Goal: Task Accomplishment & Management: Manage account settings

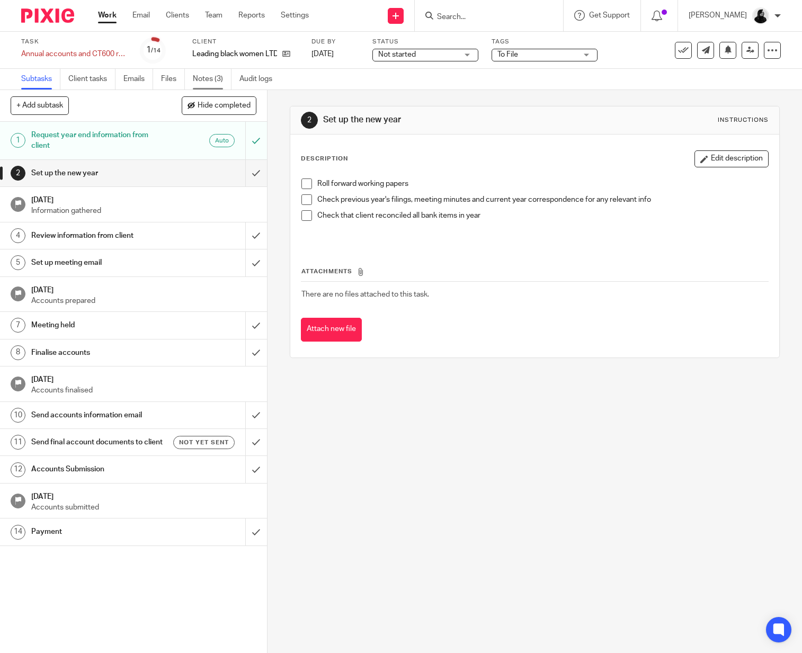
click at [207, 78] on link "Notes (3)" at bounding box center [212, 79] width 39 height 21
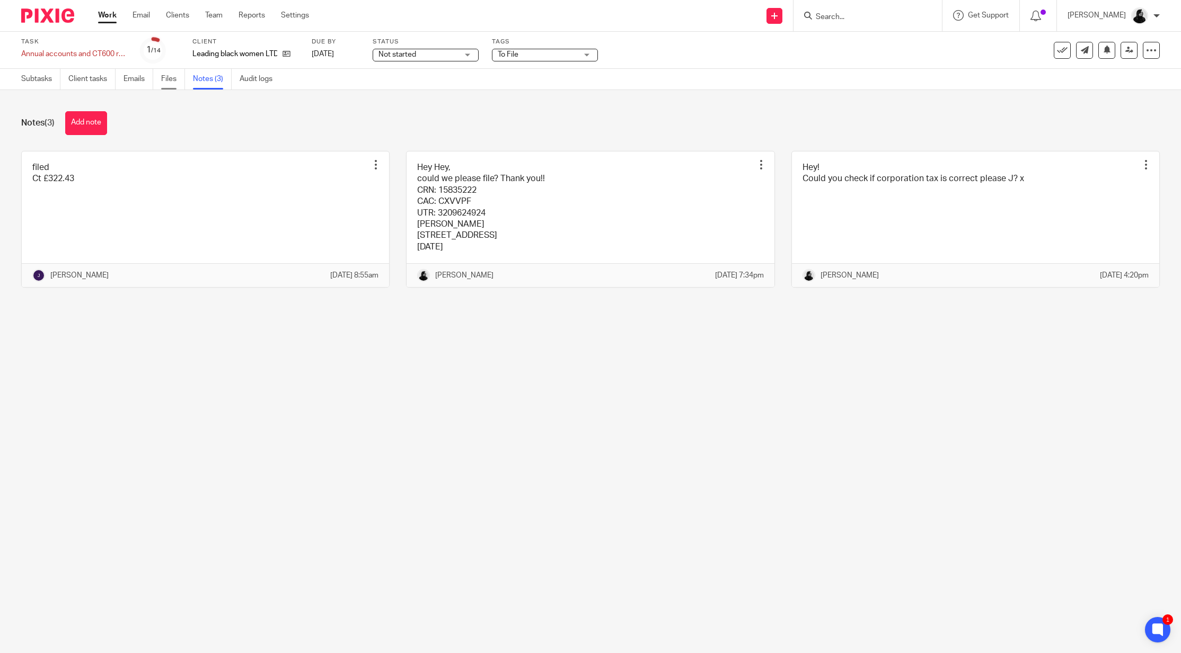
click at [174, 83] on link "Files" at bounding box center [173, 79] width 24 height 21
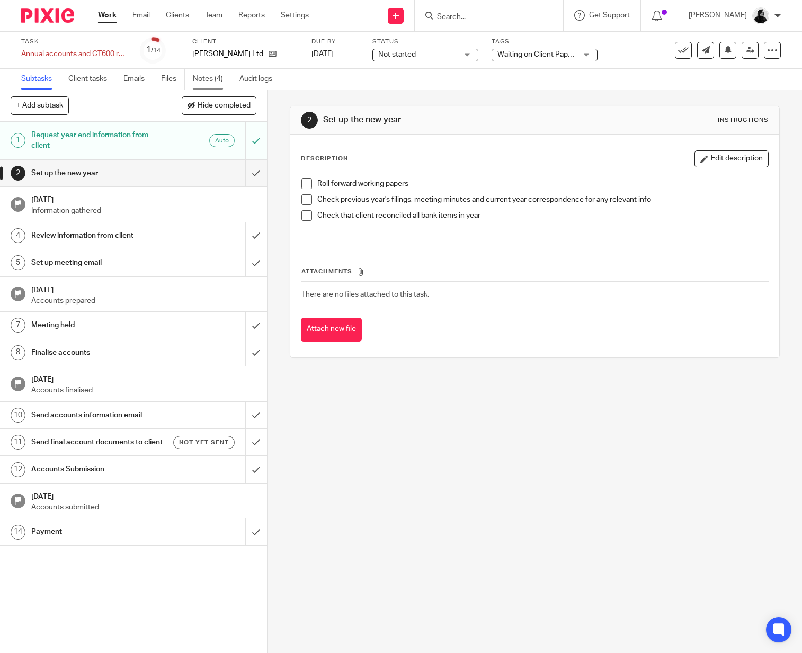
click at [210, 77] on link "Notes (4)" at bounding box center [212, 79] width 39 height 21
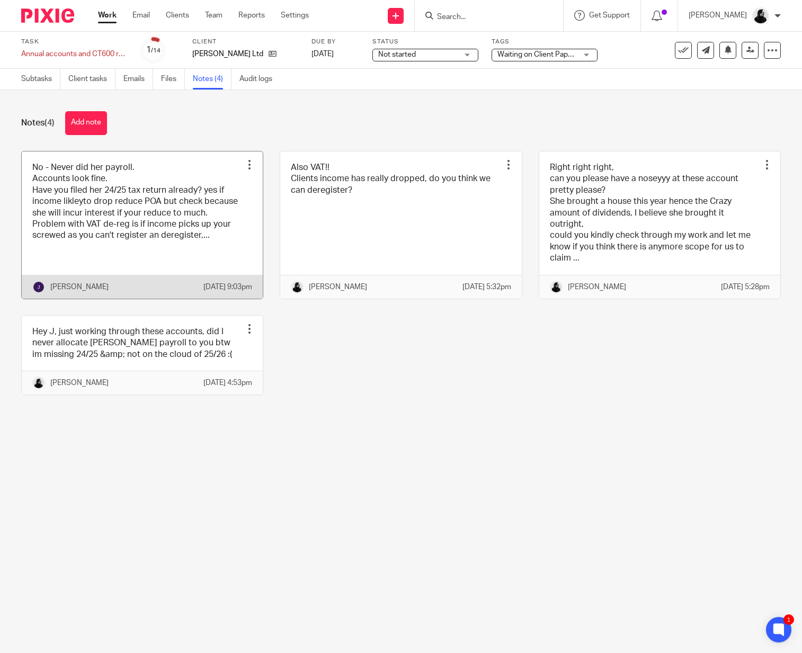
click at [192, 178] on link at bounding box center [142, 225] width 241 height 147
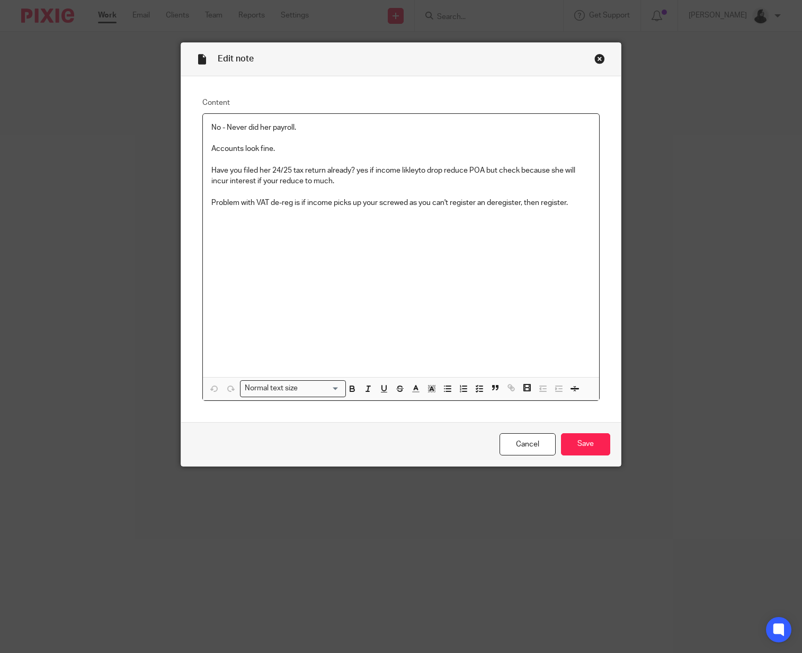
click at [392, 202] on p "Problem with VAT de-reg is if income picks up your screwed as you can't registe…" at bounding box center [401, 203] width 380 height 11
click at [603, 60] on div "Close this dialog window" at bounding box center [600, 59] width 11 height 11
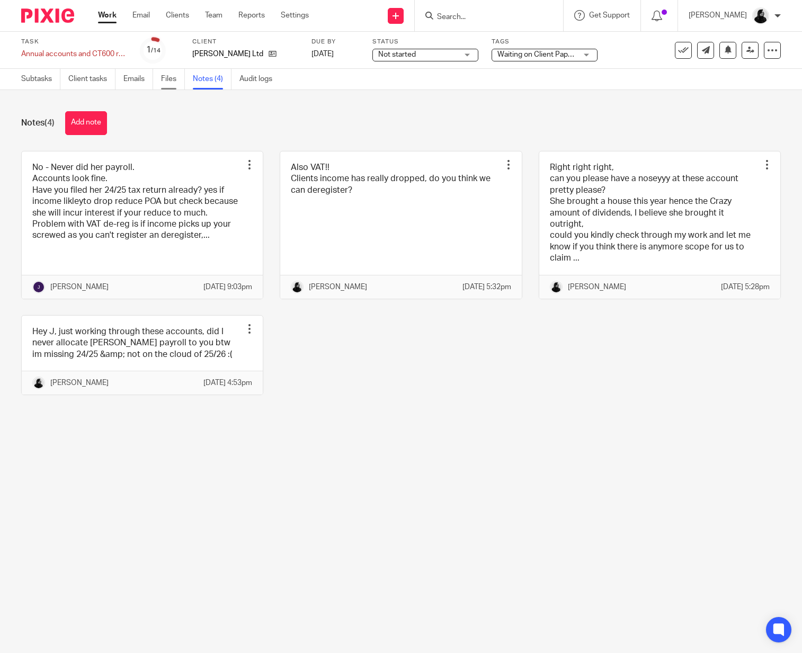
click at [173, 80] on link "Files" at bounding box center [173, 79] width 24 height 21
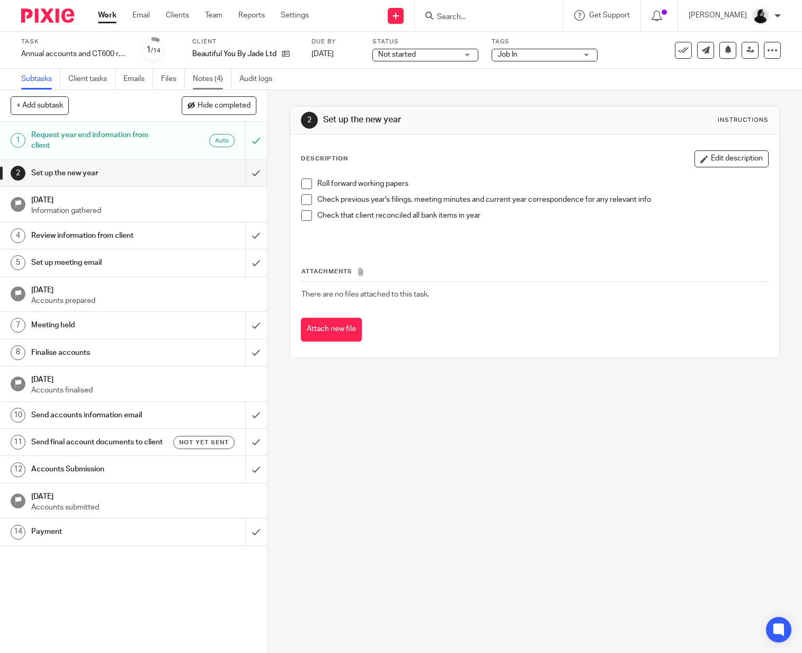
click at [207, 83] on link "Notes (4)" at bounding box center [212, 79] width 39 height 21
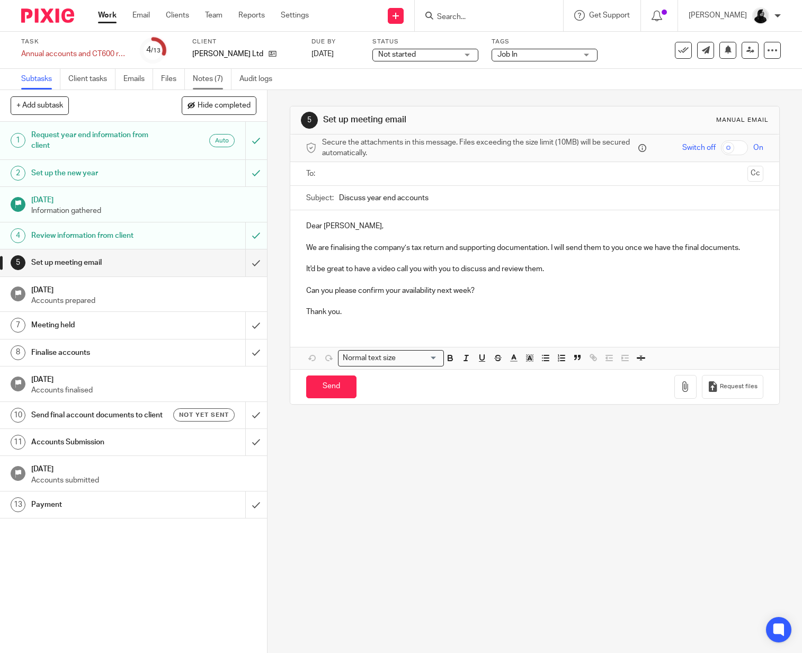
click at [222, 86] on link "Notes (7)" at bounding box center [212, 79] width 39 height 21
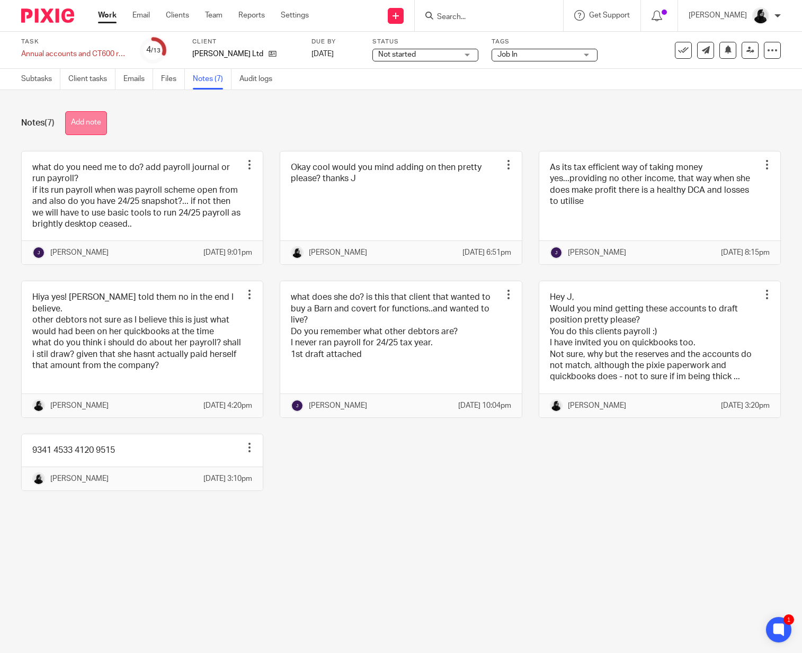
click at [78, 117] on button "Add note" at bounding box center [86, 123] width 42 height 24
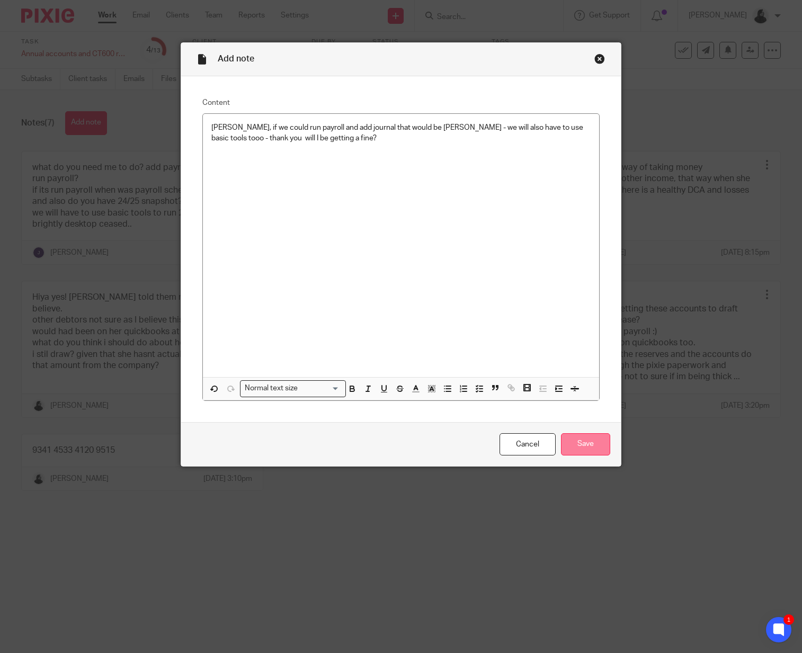
click at [580, 450] on input "Save" at bounding box center [585, 444] width 49 height 23
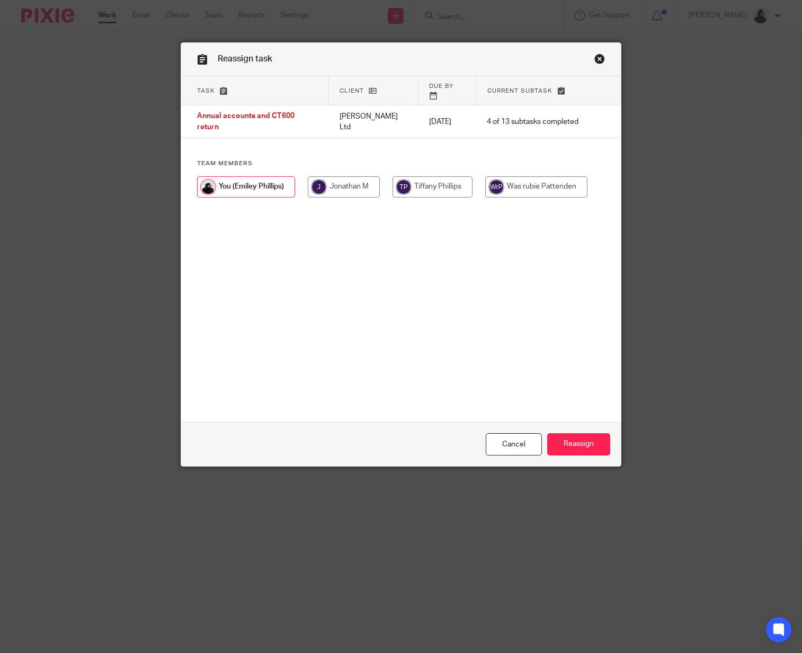
click at [335, 189] on input "radio" at bounding box center [344, 186] width 72 height 21
radio input "true"
click at [592, 439] on input "Reassign" at bounding box center [578, 444] width 63 height 23
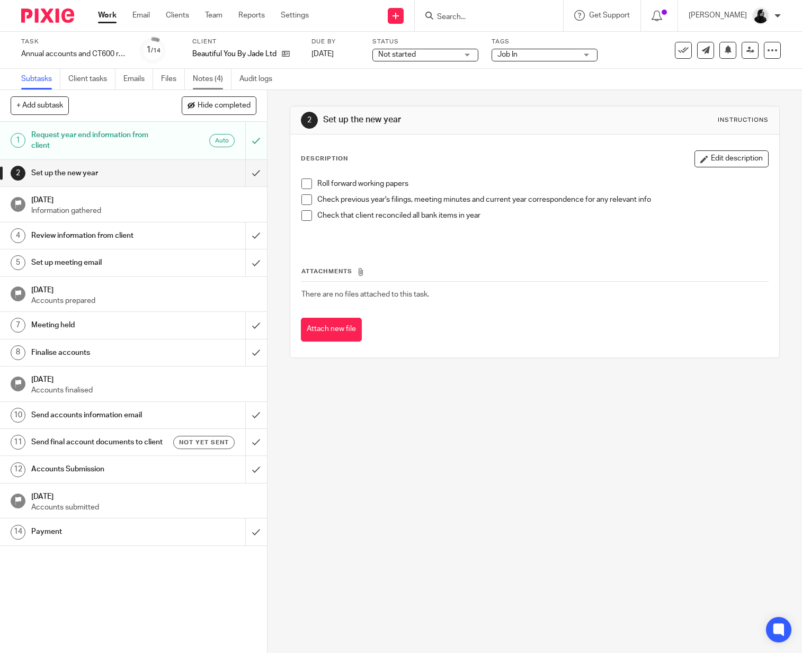
click at [214, 83] on link "Notes (4)" at bounding box center [212, 79] width 39 height 21
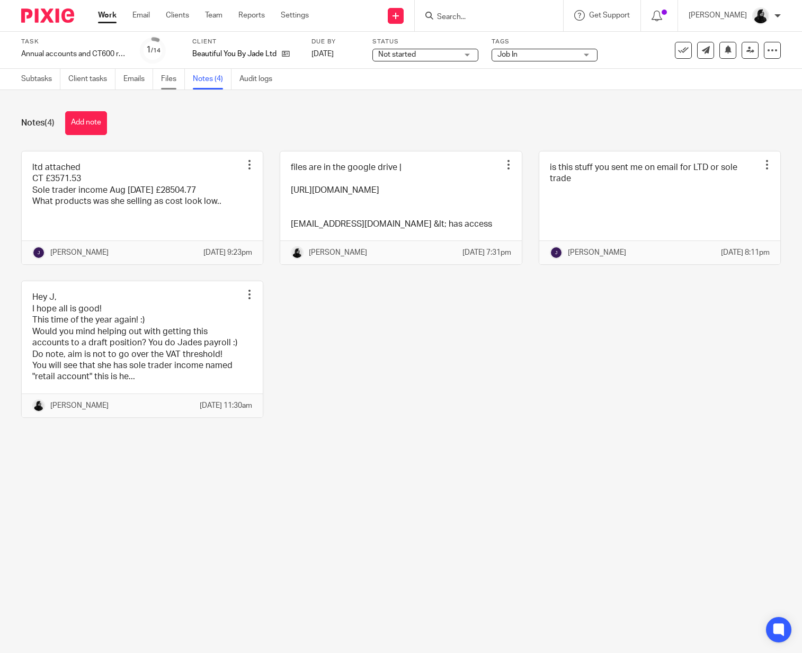
click at [173, 83] on link "Files" at bounding box center [173, 79] width 24 height 21
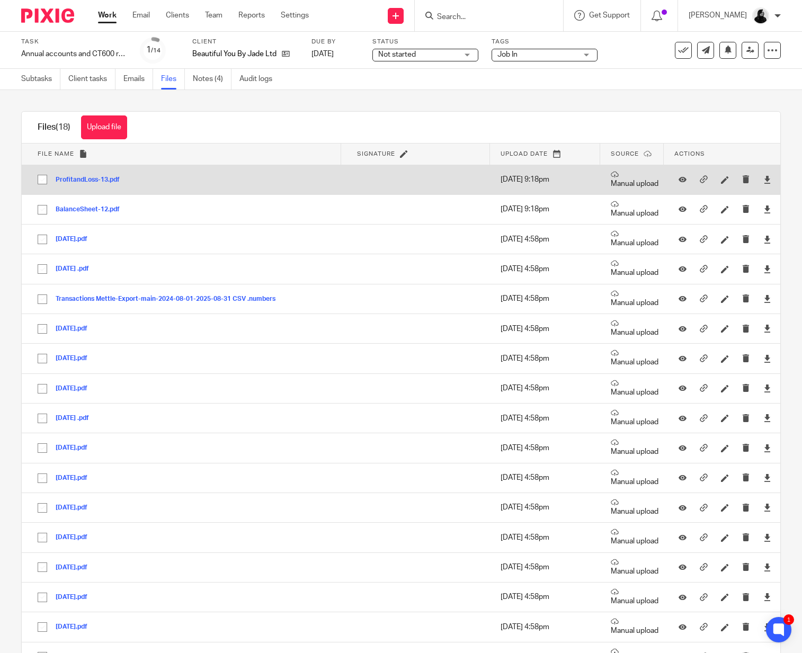
click at [99, 182] on button "ProfitandLoss-13.pdf" at bounding box center [92, 179] width 72 height 7
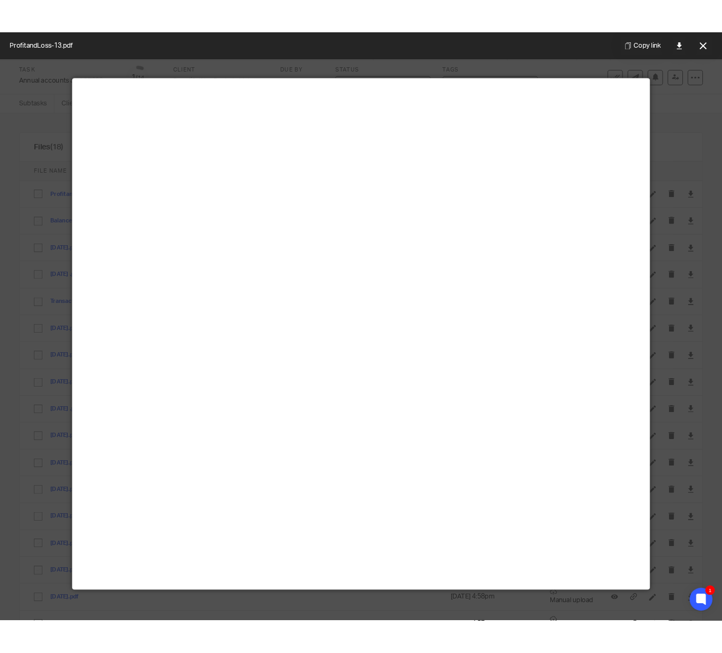
scroll to position [43, 0]
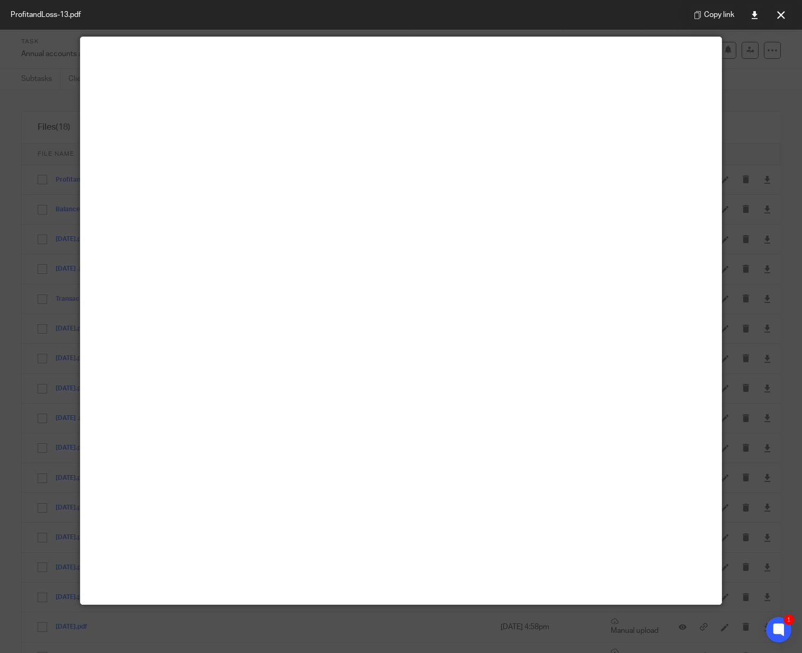
click at [768, 251] on div at bounding box center [401, 326] width 802 height 653
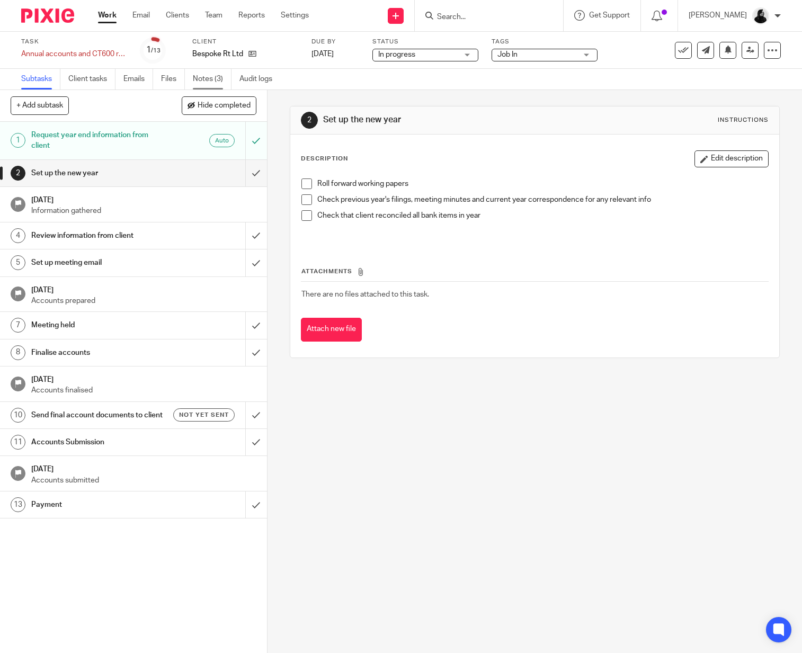
click at [209, 79] on link "Notes (3)" at bounding box center [212, 79] width 39 height 21
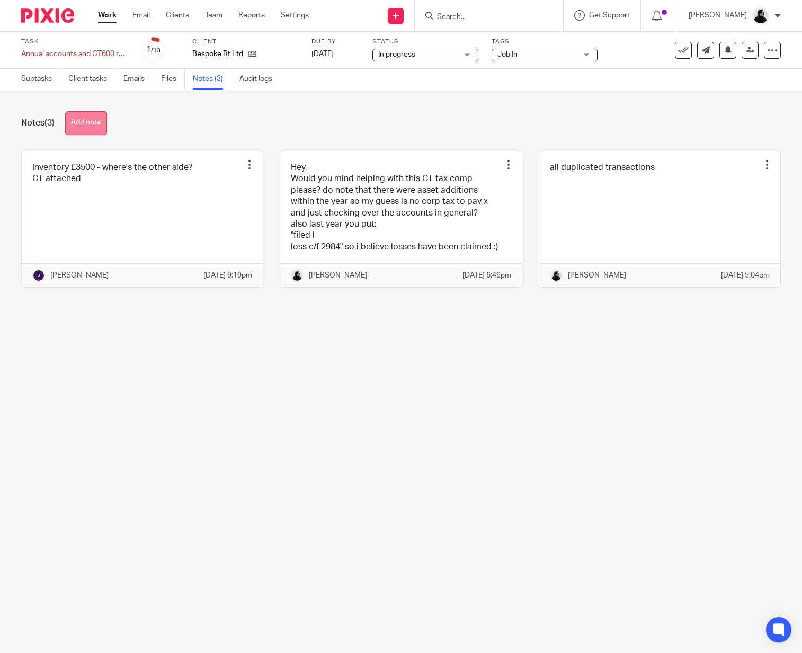
click at [86, 132] on button "Add note" at bounding box center [86, 123] width 42 height 24
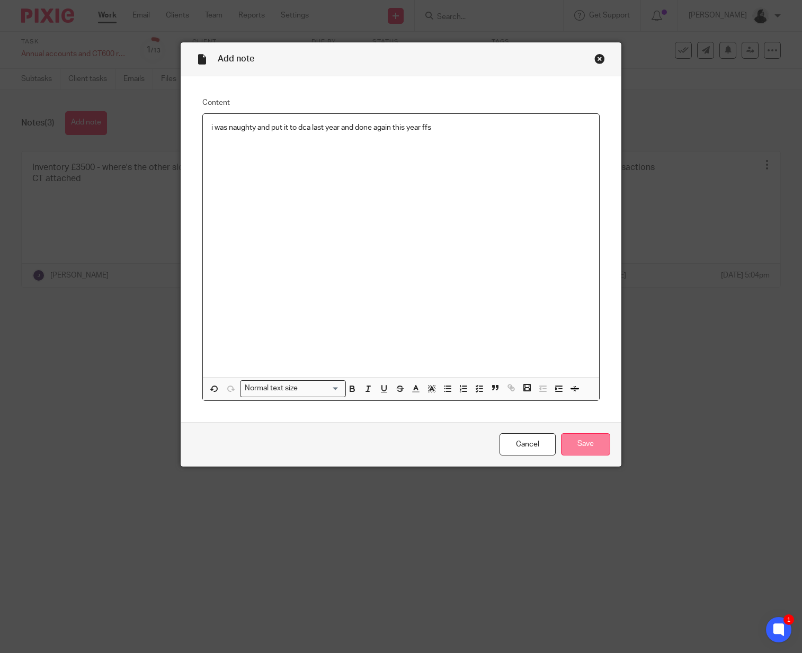
click at [592, 445] on input "Save" at bounding box center [585, 444] width 49 height 23
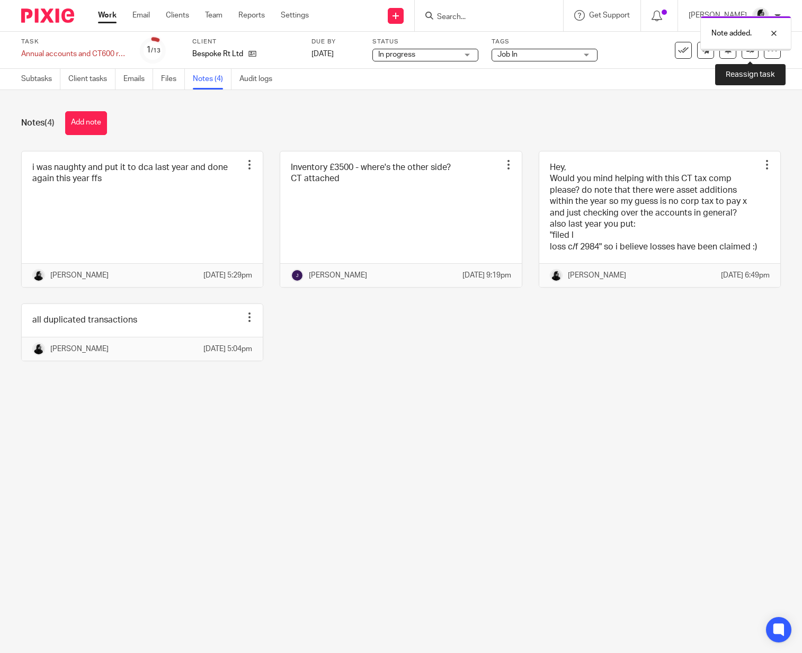
click at [758, 54] on link at bounding box center [750, 50] width 17 height 17
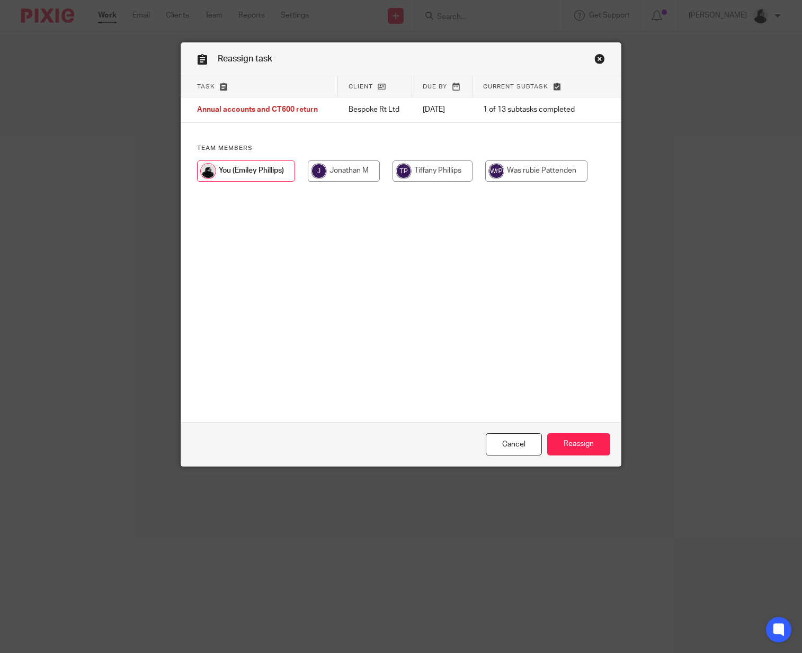
click at [360, 172] on input "radio" at bounding box center [344, 171] width 72 height 21
radio input "true"
click at [600, 449] on input "Reassign" at bounding box center [578, 444] width 63 height 23
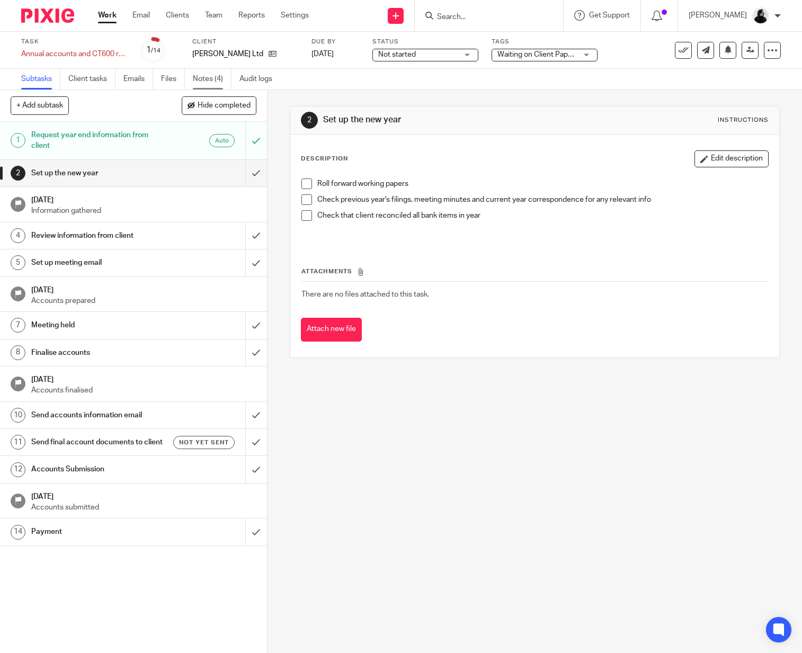
click at [207, 81] on link "Notes (4)" at bounding box center [212, 79] width 39 height 21
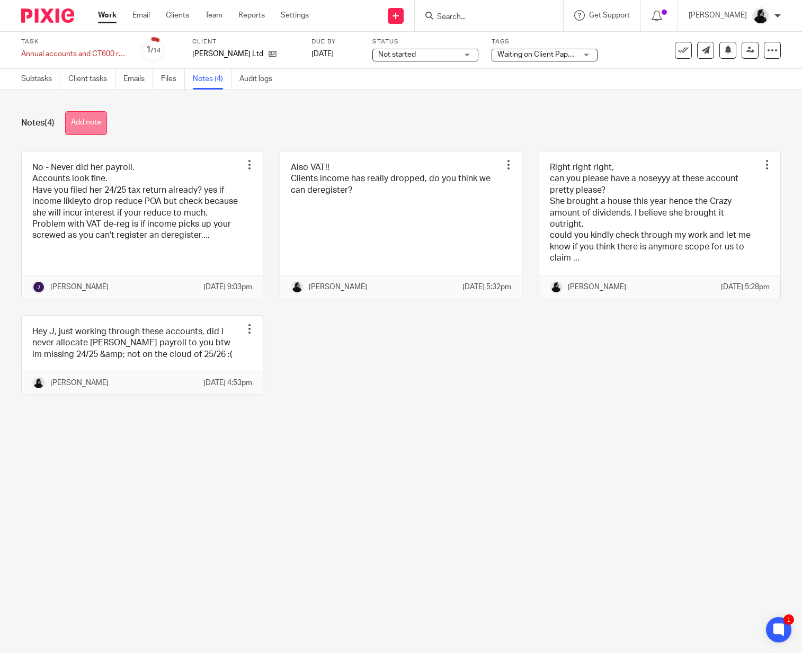
click at [98, 122] on button "Add note" at bounding box center [86, 123] width 42 height 24
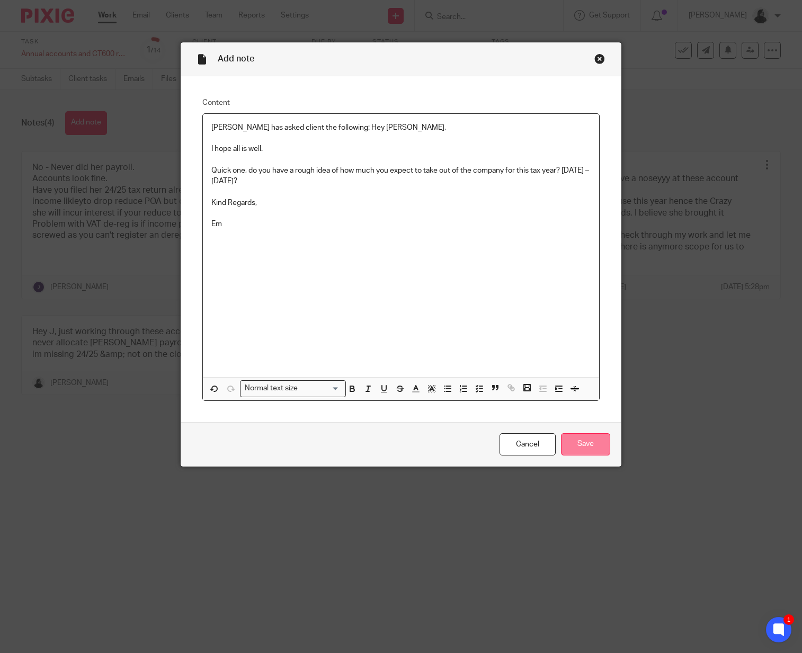
click at [577, 453] on input "Save" at bounding box center [585, 444] width 49 height 23
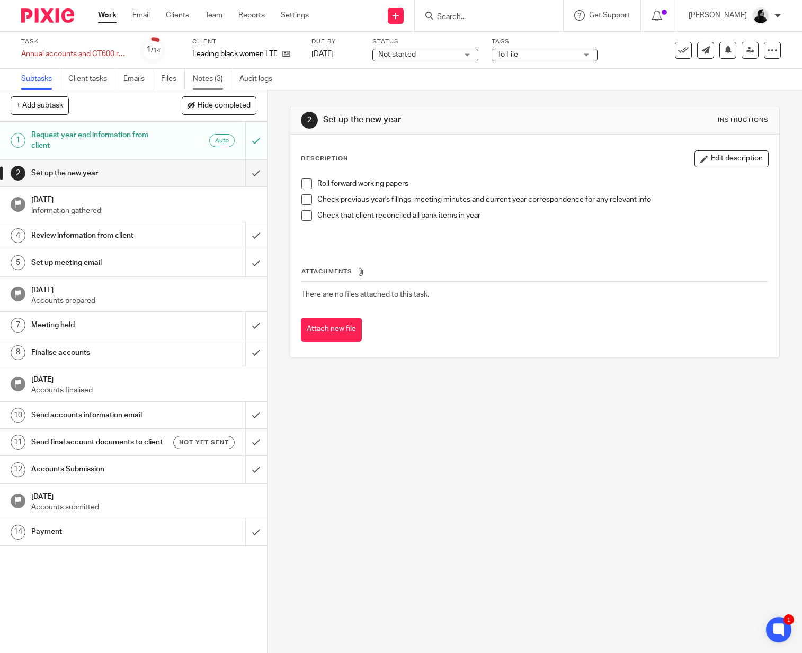
click at [207, 85] on link "Notes (3)" at bounding box center [212, 79] width 39 height 21
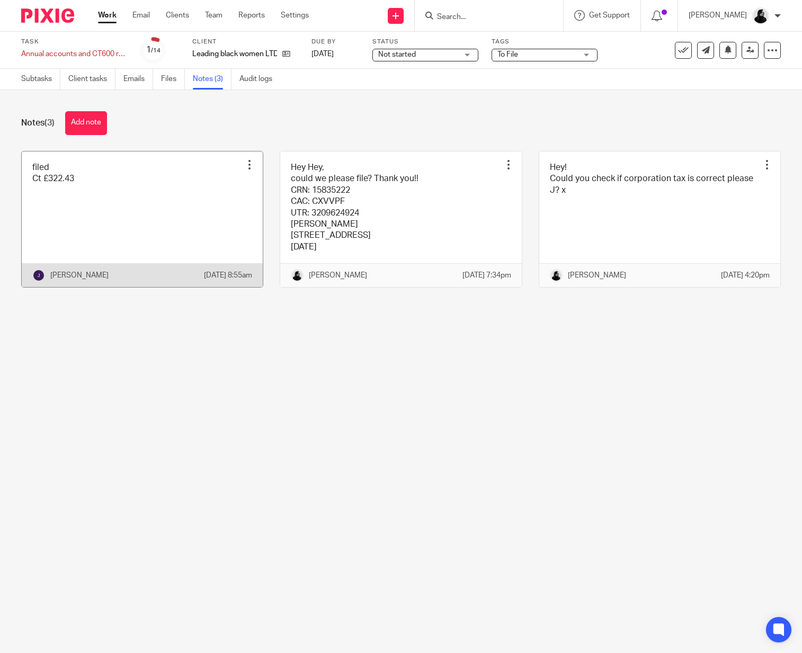
click at [56, 205] on link at bounding box center [142, 220] width 241 height 136
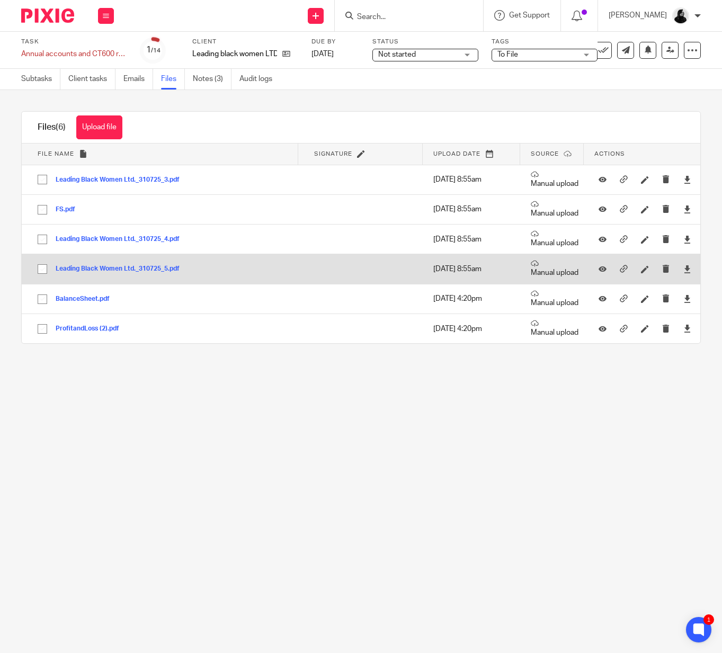
click at [46, 277] on input "checkbox" at bounding box center [42, 269] width 20 height 20
checkbox input "true"
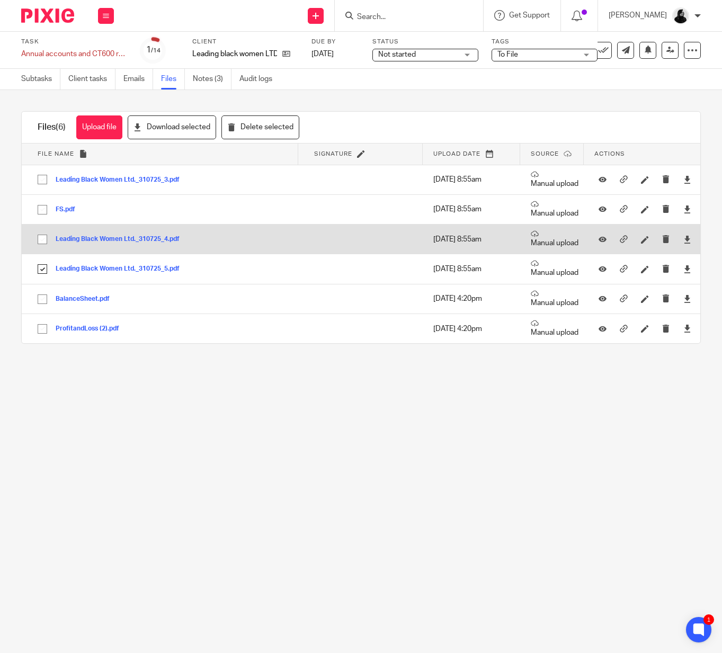
click at [46, 251] on td "Leading Black Women Ltd._310725_4.pdf Leading Black Women Ltd._310725_4 Save" at bounding box center [160, 240] width 277 height 30
click at [45, 237] on input "checkbox" at bounding box center [42, 239] width 20 height 20
checkbox input "true"
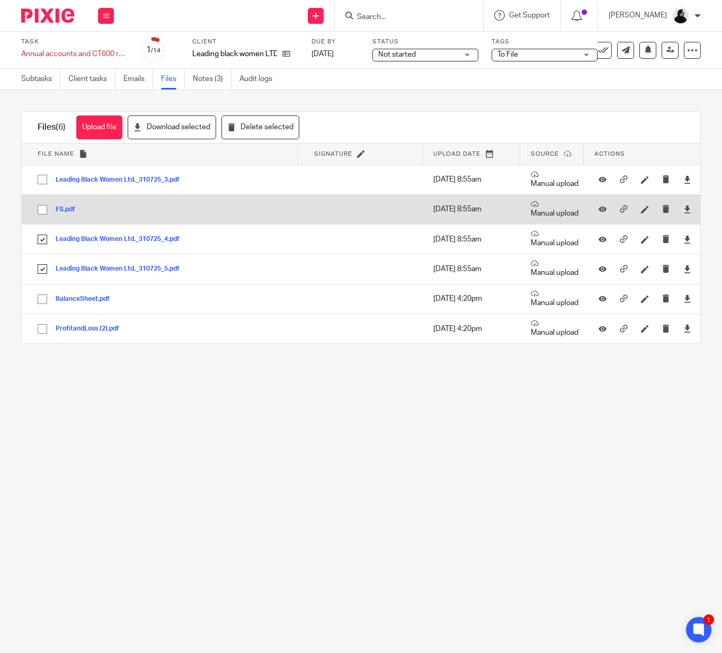
click at [45, 207] on input "checkbox" at bounding box center [42, 210] width 20 height 20
checkbox input "true"
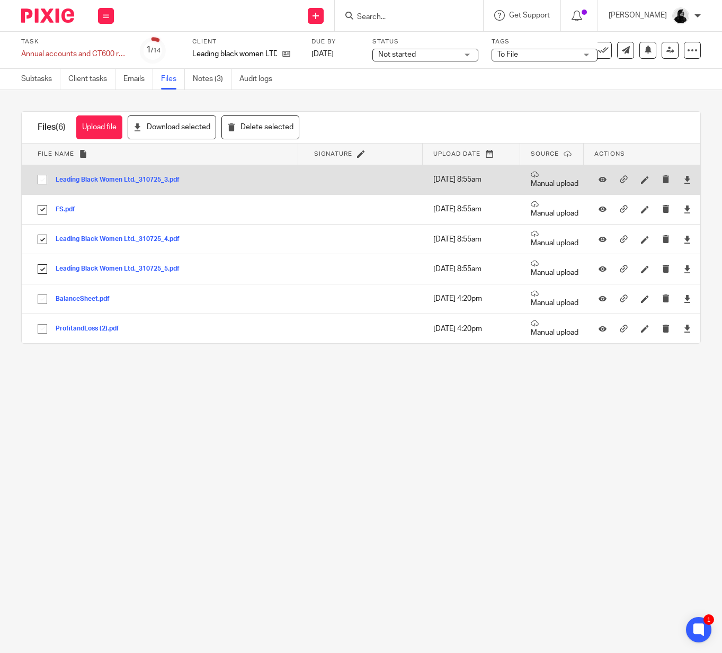
click at [45, 182] on input "checkbox" at bounding box center [42, 180] width 20 height 20
checkbox input "true"
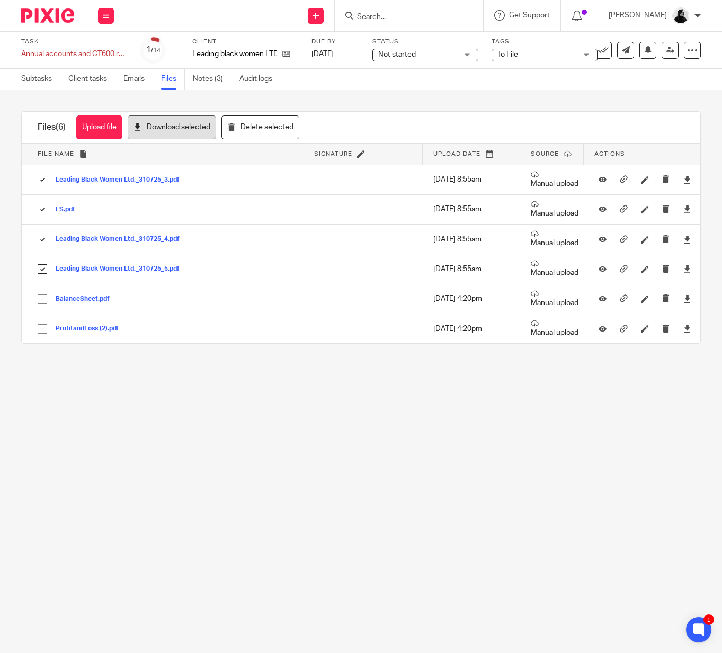
click at [157, 128] on button "Download selected" at bounding box center [172, 128] width 88 height 24
click at [209, 83] on link "Notes (3)" at bounding box center [212, 79] width 39 height 21
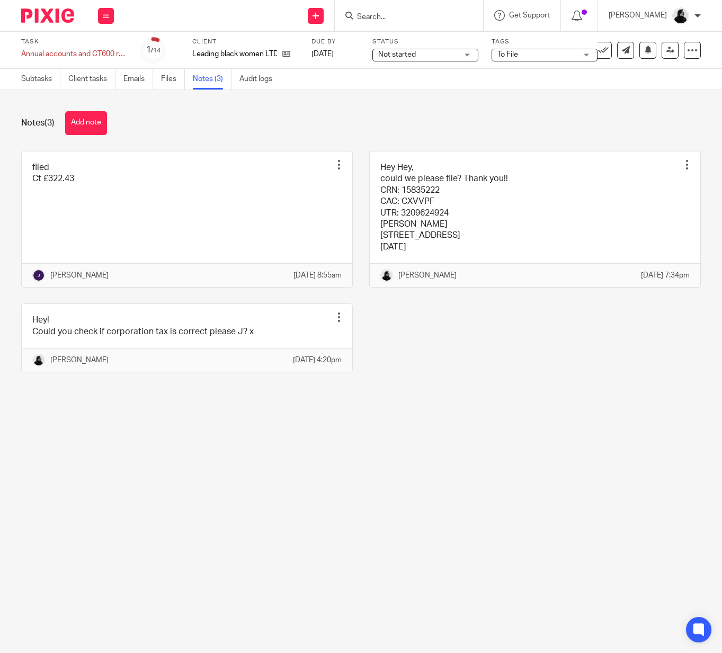
click at [99, 109] on div "Notes (3) Add note filed Ct £322.43 Edit note Delete note [PERSON_NAME] [DATE] …" at bounding box center [361, 250] width 722 height 320
click at [99, 114] on button "Add note" at bounding box center [86, 123] width 42 height 24
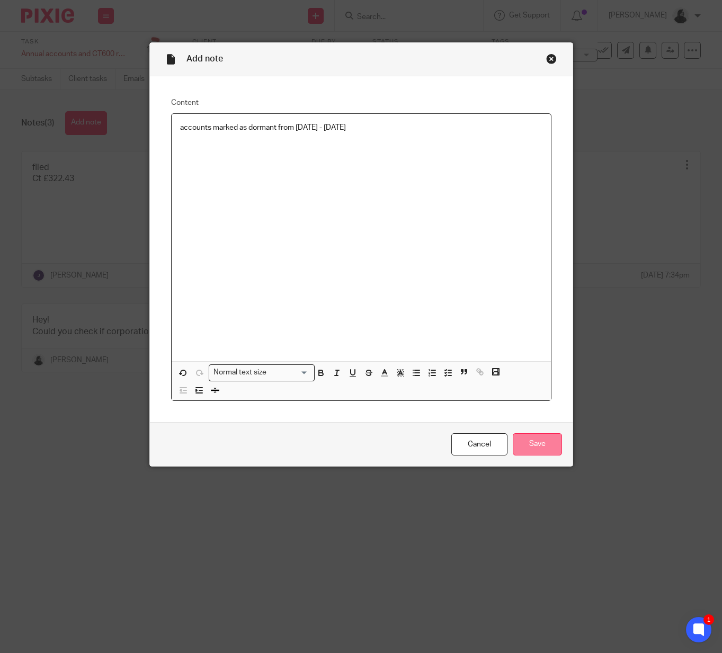
click at [546, 447] on input "Save" at bounding box center [537, 444] width 49 height 23
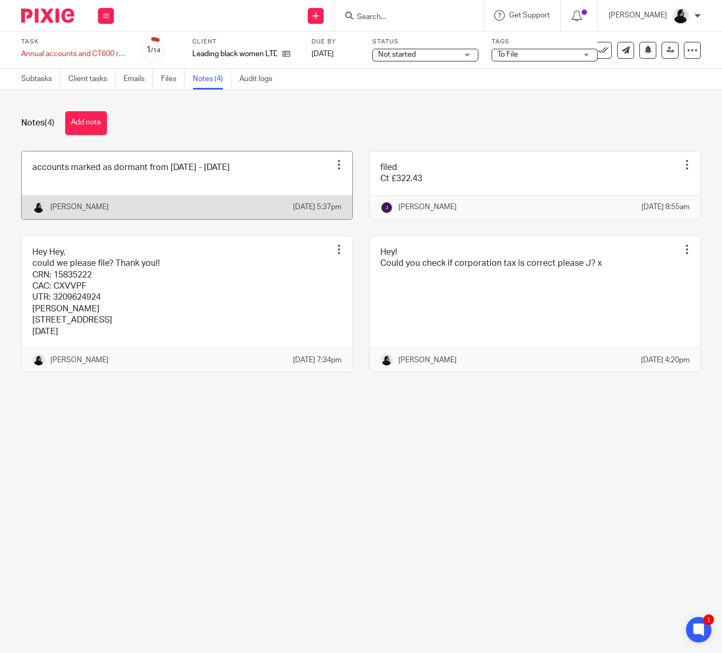
click at [155, 197] on link at bounding box center [187, 186] width 331 height 68
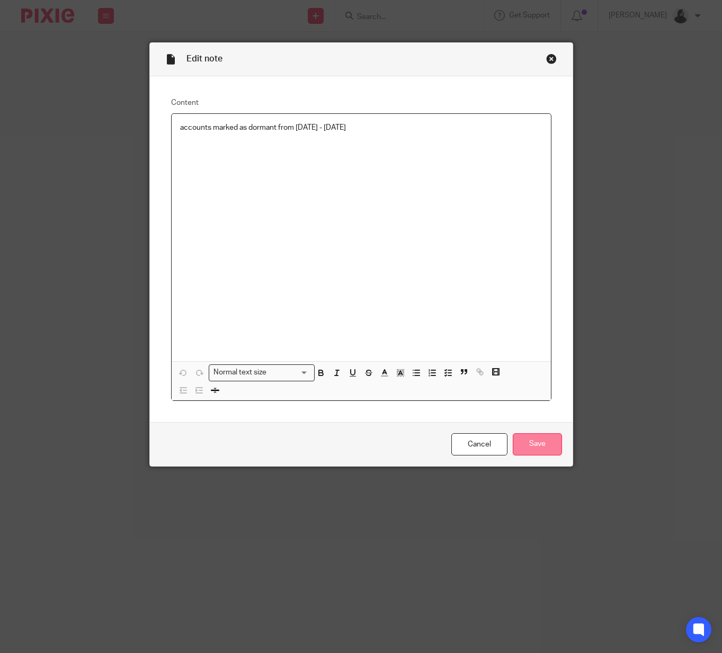
click at [544, 443] on input "Save" at bounding box center [537, 444] width 49 height 23
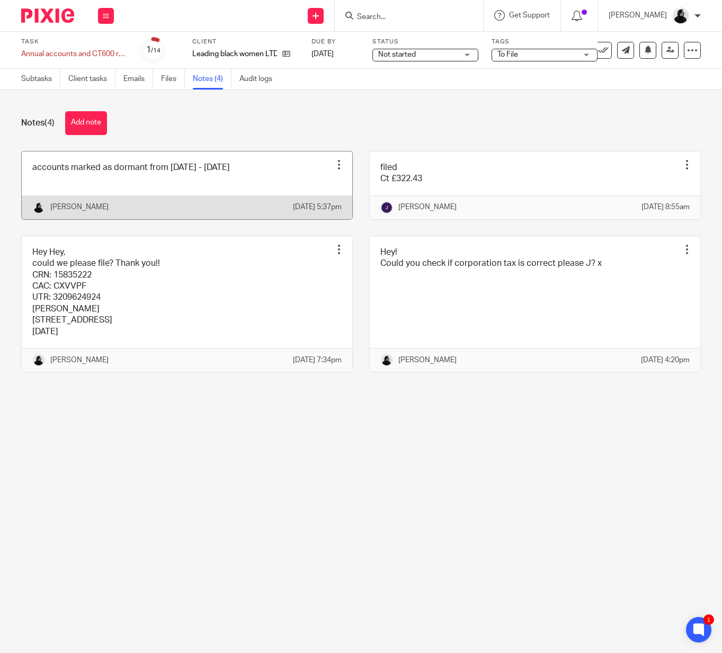
click at [237, 195] on link at bounding box center [187, 186] width 331 height 68
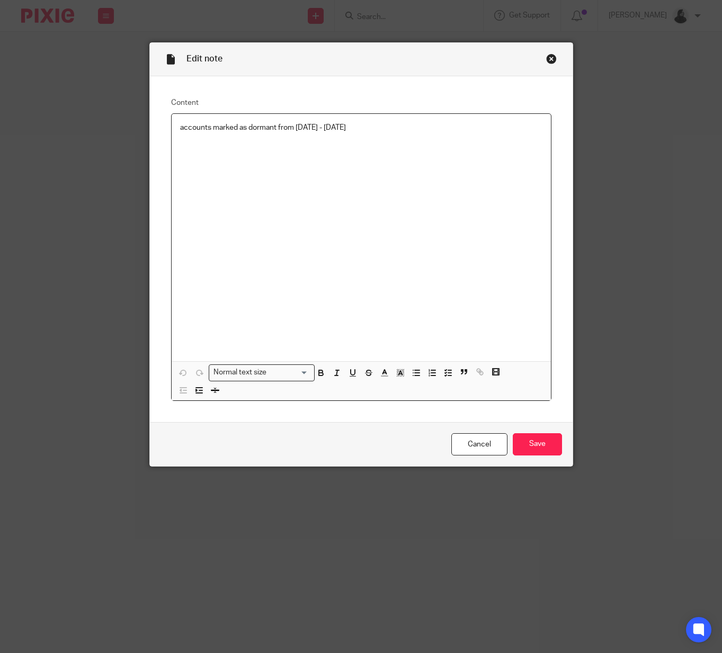
click at [405, 158] on div "accounts marked as dormant from [DATE] - [DATE]" at bounding box center [361, 238] width 379 height 248
click at [216, 150] on p "[DATE] - [DATE]" at bounding box center [361, 149] width 362 height 11
click at [234, 147] on p "[DATE] - [DATE]" at bounding box center [361, 149] width 362 height 11
click at [290, 160] on div "accounts marked as dormant from [DATE] - [DATE] [DATE] - [DATE]" at bounding box center [361, 238] width 379 height 248
click at [265, 167] on p "3209624924A00105A" at bounding box center [361, 170] width 362 height 11
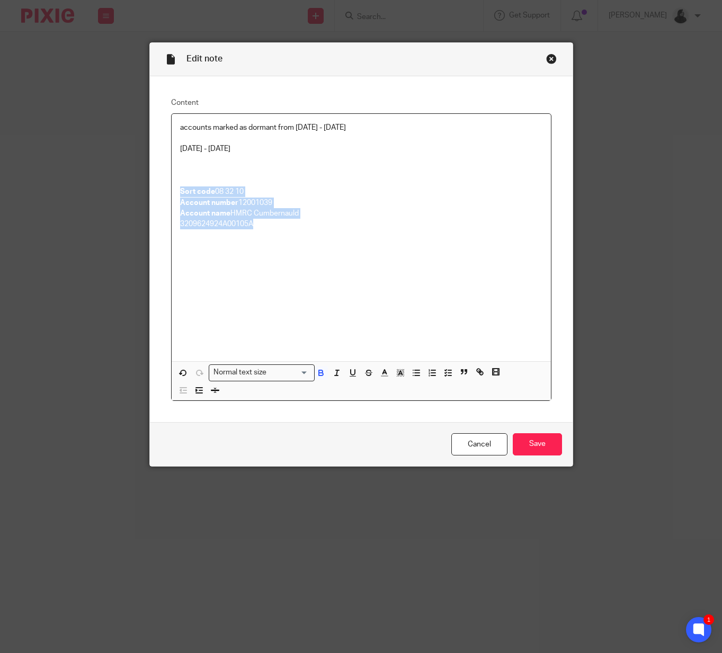
drag, startPoint x: 255, startPoint y: 225, endPoint x: 107, endPoint y: 194, distance: 151.5
click at [107, 194] on div "Edit note Content accounts marked as dormant from [DATE] - [DATE] [DATE] - [DAT…" at bounding box center [361, 326] width 722 height 653
copy div "Sort code 08 32 10 Account number 12001039 Account name HMRC Cumbernauld 320962…"
click at [552, 58] on div "Close this dialog window" at bounding box center [551, 59] width 11 height 11
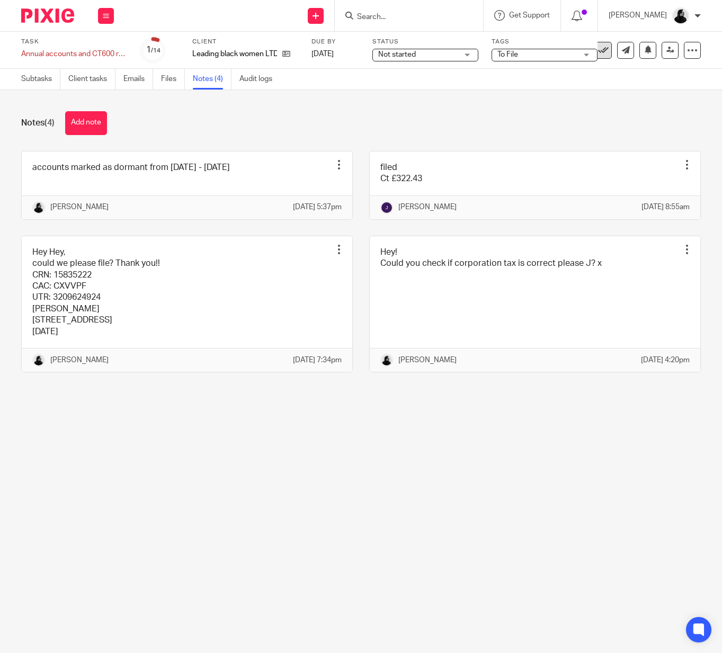
click at [606, 55] on icon at bounding box center [603, 50] width 11 height 11
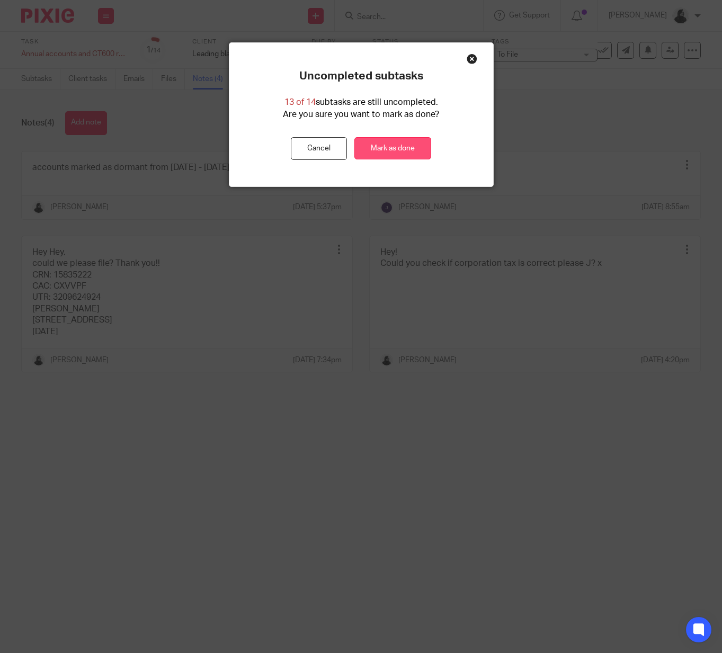
click at [381, 139] on link "Mark as done" at bounding box center [393, 148] width 77 height 23
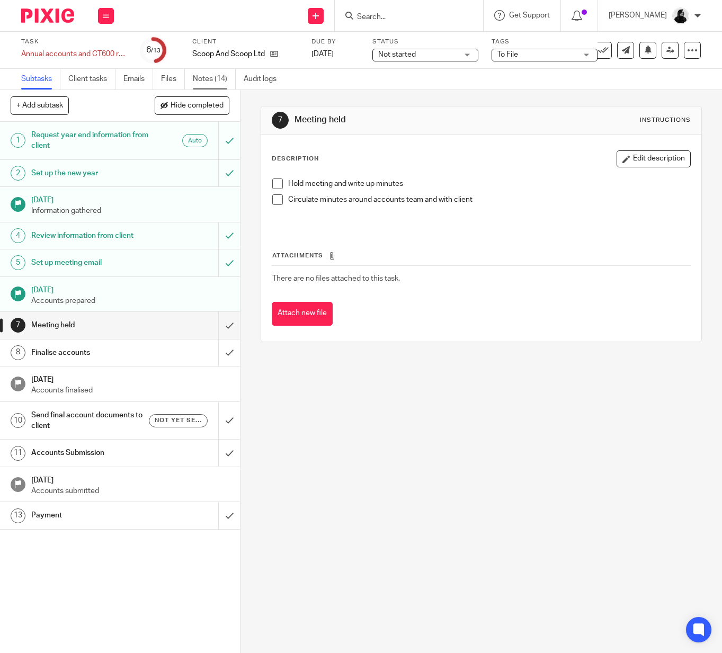
click at [211, 75] on link "Notes (14)" at bounding box center [214, 79] width 43 height 21
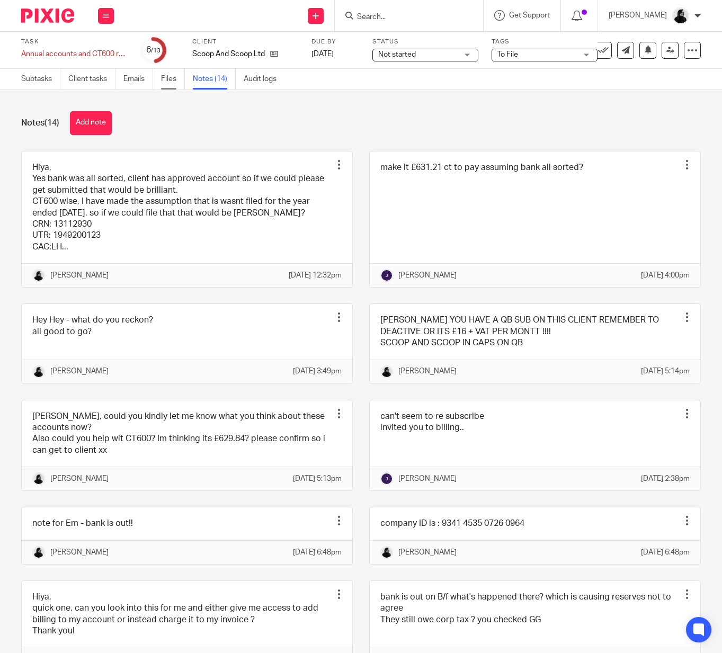
click at [162, 79] on link "Files" at bounding box center [173, 79] width 24 height 21
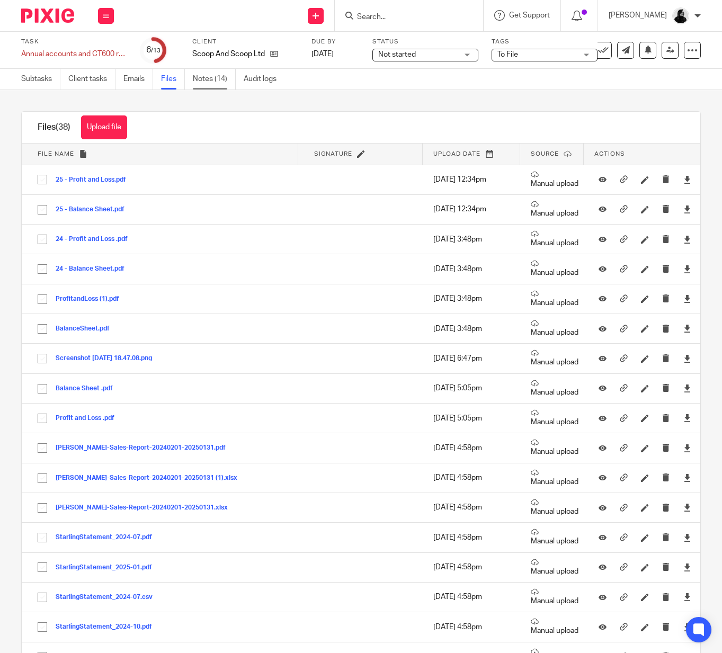
click at [219, 73] on link "Notes (14)" at bounding box center [214, 79] width 43 height 21
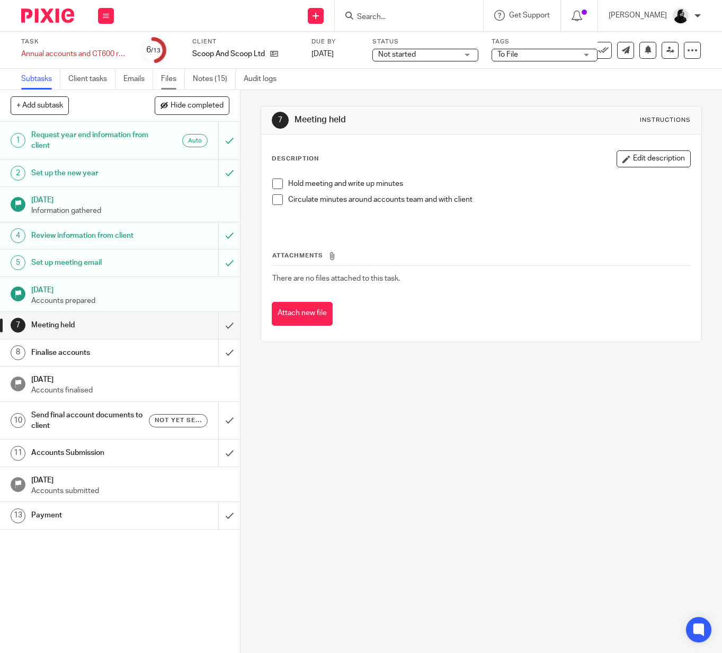
click at [173, 78] on link "Files" at bounding box center [173, 79] width 24 height 21
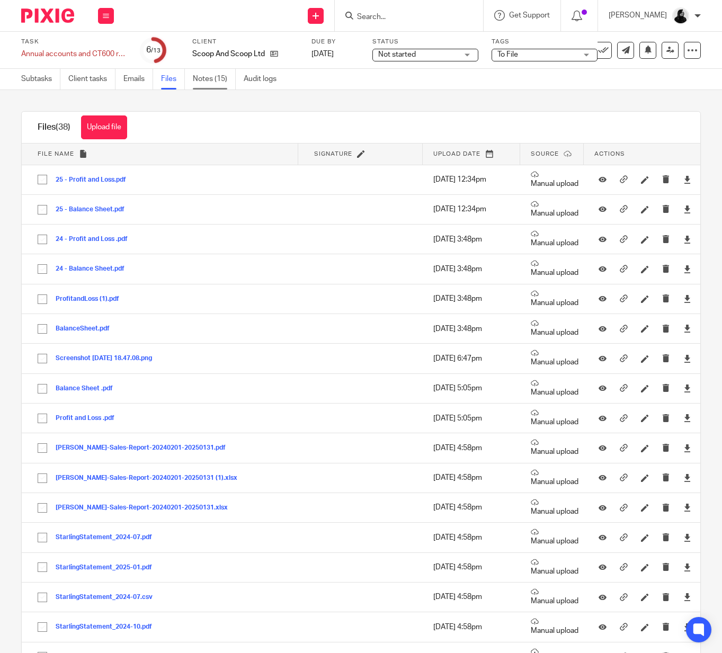
click at [209, 81] on link "Notes (15)" at bounding box center [214, 79] width 43 height 21
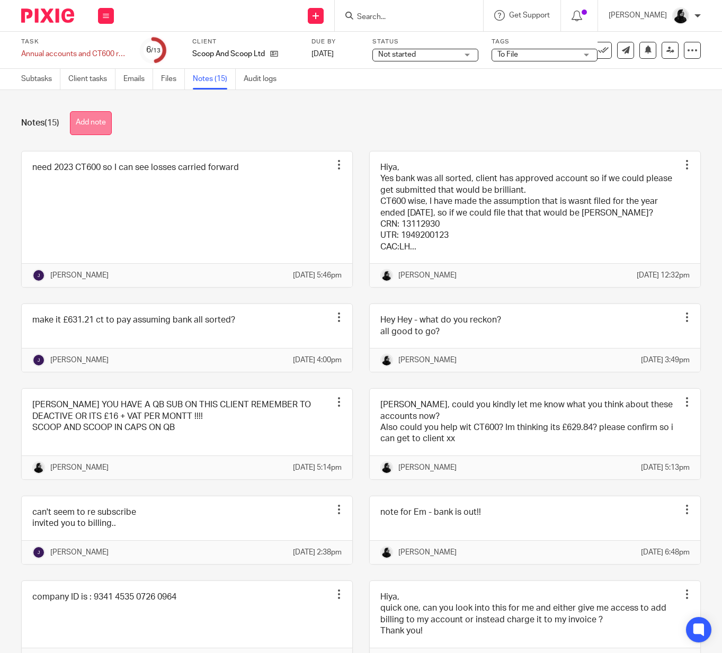
click at [82, 126] on button "Add note" at bounding box center [91, 123] width 42 height 24
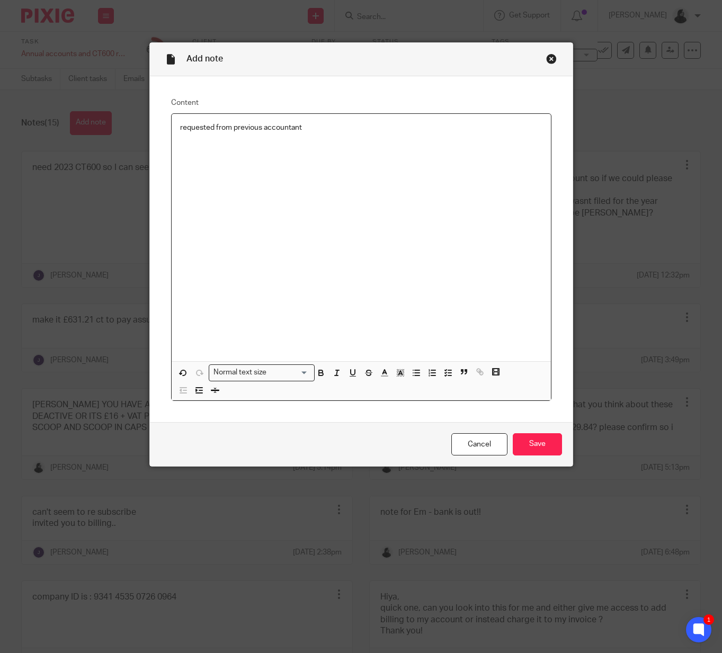
click at [552, 426] on div "Cancel Save" at bounding box center [361, 444] width 423 height 45
click at [552, 442] on input "Save" at bounding box center [537, 444] width 49 height 23
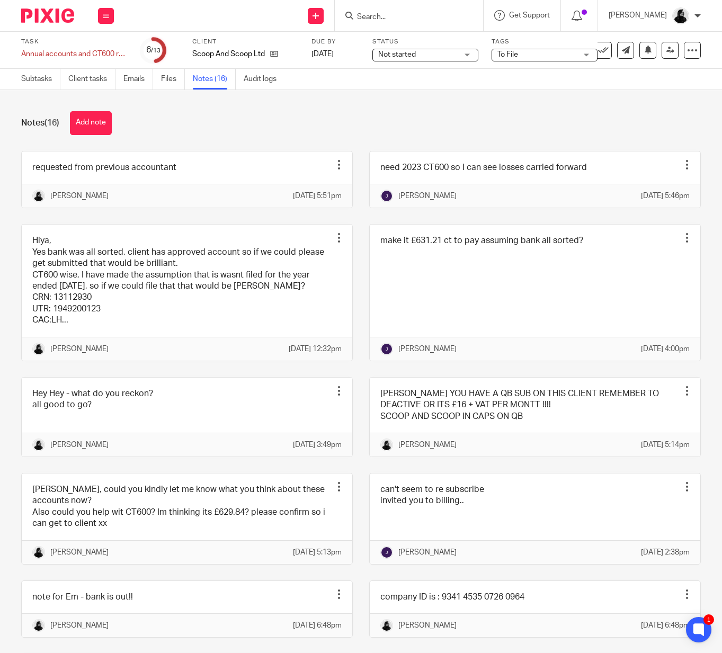
click at [427, 16] on input "Search" at bounding box center [403, 18] width 95 height 10
type input "envision"
click button "submit" at bounding box center [0, 0] width 0 height 0
click at [405, 50] on link at bounding box center [443, 45] width 178 height 24
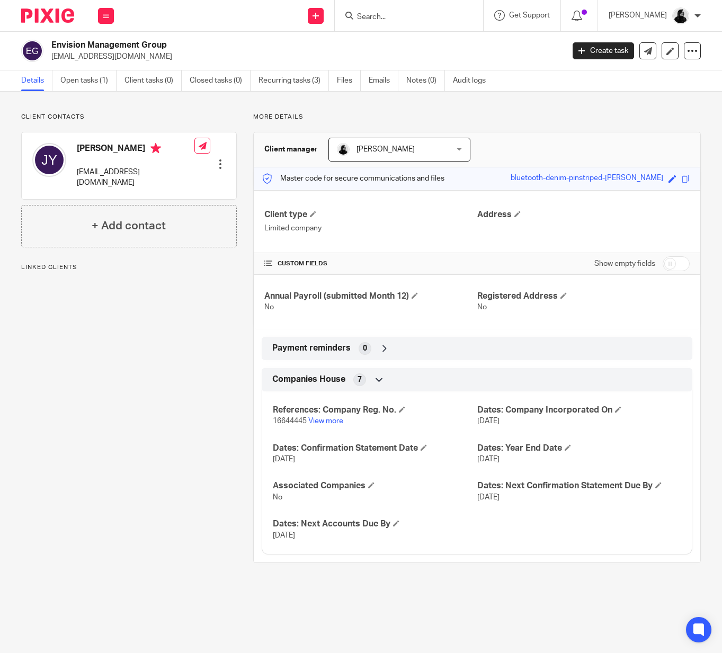
click at [51, 82] on link "Details" at bounding box center [36, 80] width 31 height 21
click at [75, 82] on link "Open tasks (1)" at bounding box center [88, 80] width 56 height 21
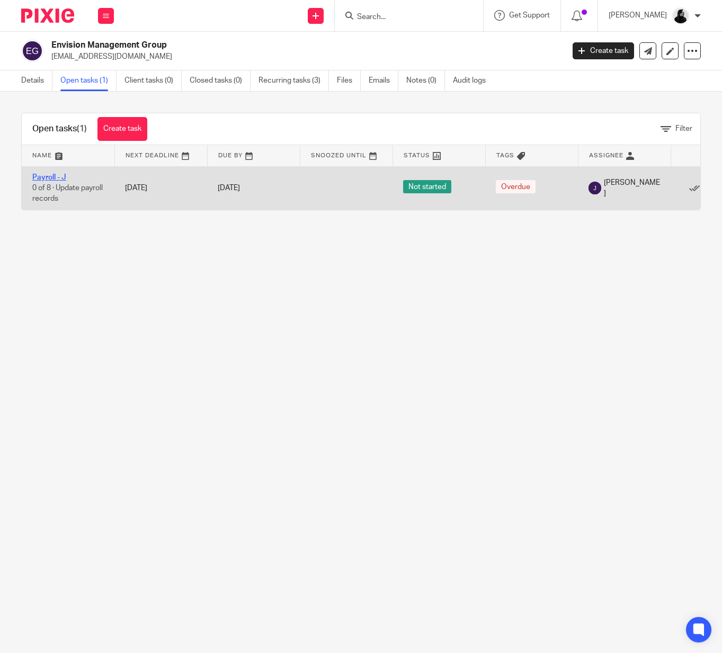
click at [56, 178] on link "Payroll - J" at bounding box center [49, 177] width 34 height 7
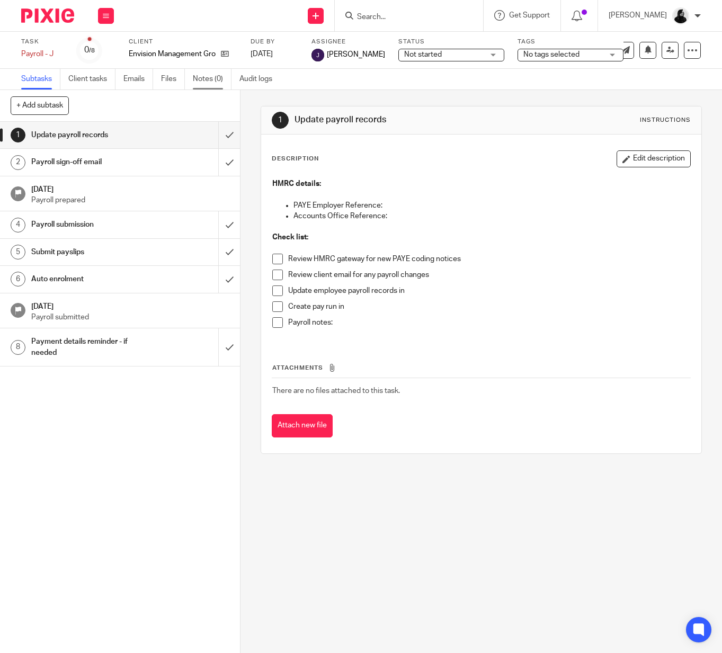
click at [214, 75] on link "Notes (0)" at bounding box center [212, 79] width 39 height 21
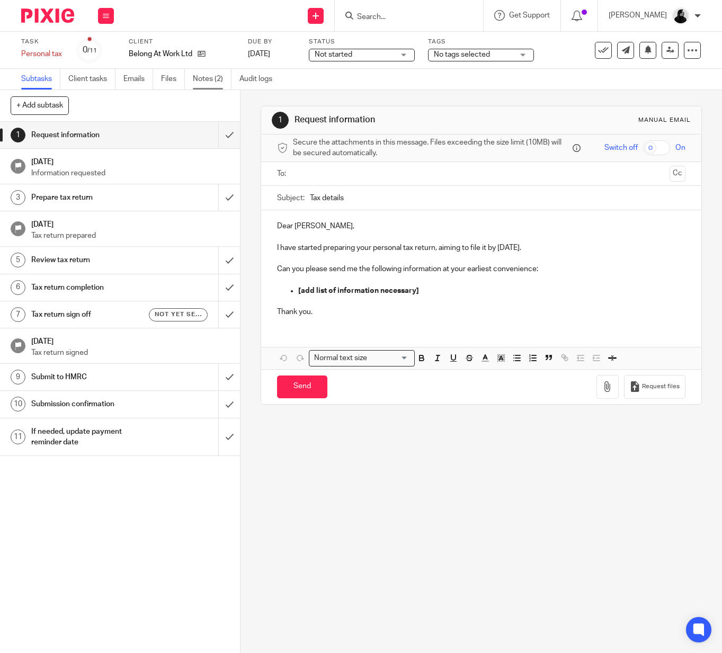
click at [225, 81] on link "Notes (2)" at bounding box center [212, 79] width 39 height 21
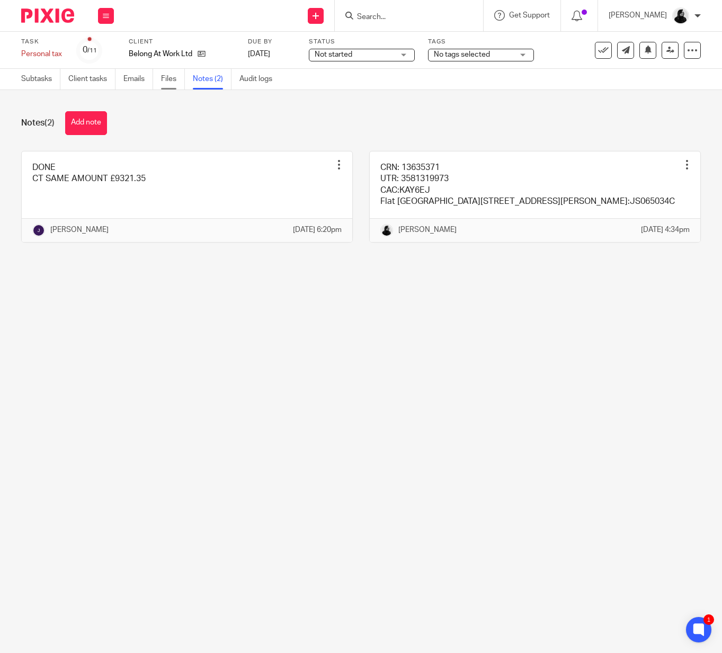
click at [175, 84] on link "Files" at bounding box center [173, 79] width 24 height 21
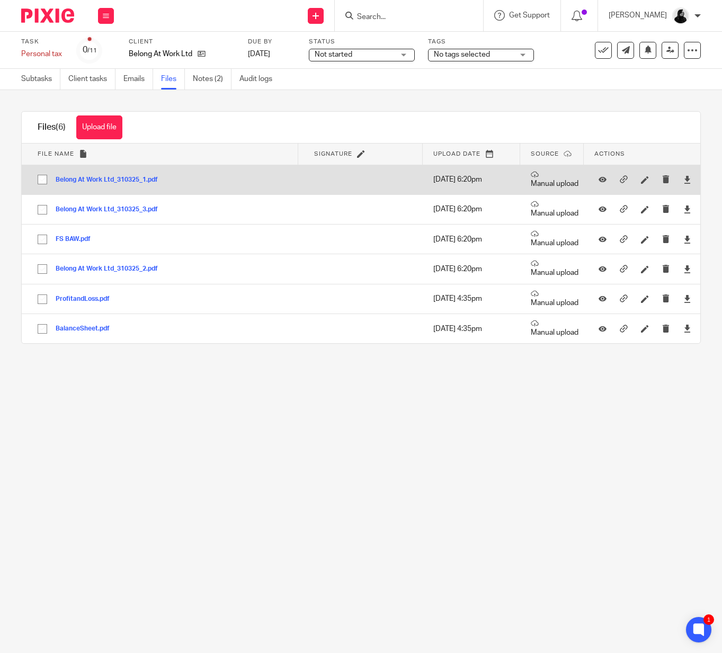
click at [130, 182] on button "Belong At Work Ltd_310325_1.pdf" at bounding box center [111, 179] width 110 height 7
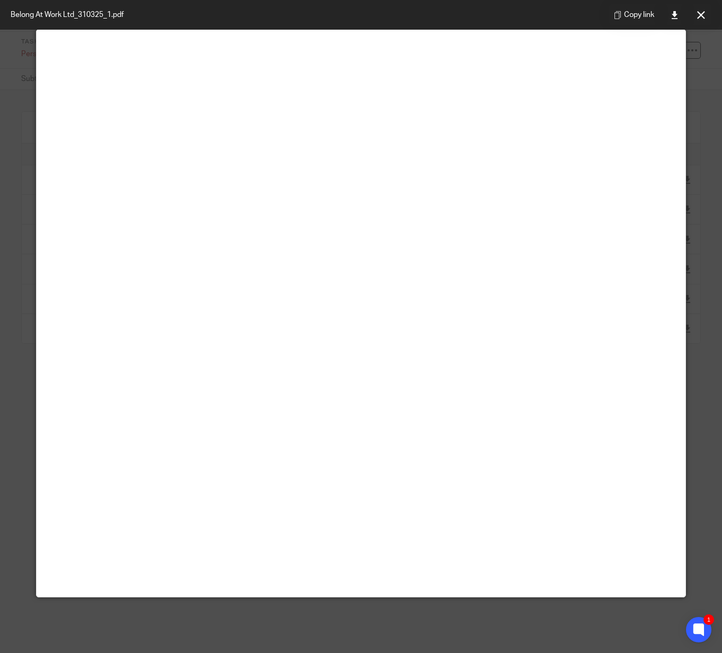
scroll to position [40, 0]
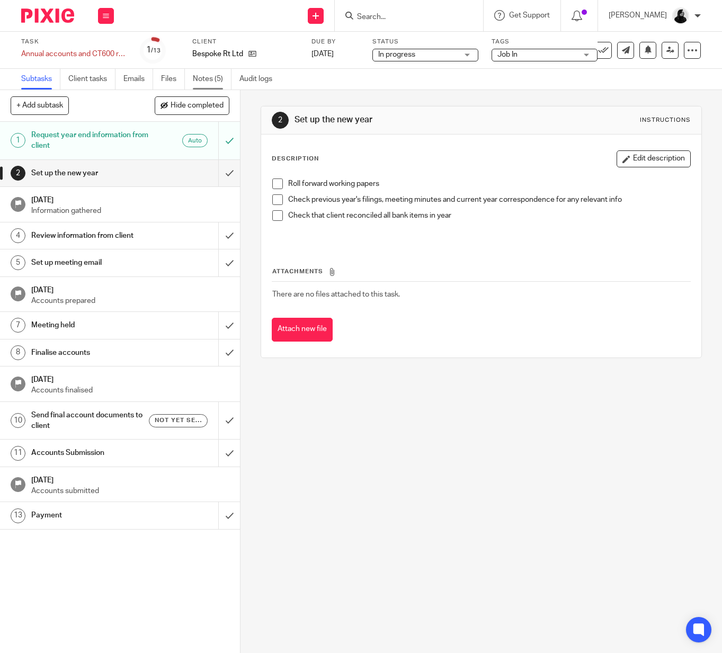
click at [215, 86] on link "Notes (5)" at bounding box center [212, 79] width 39 height 21
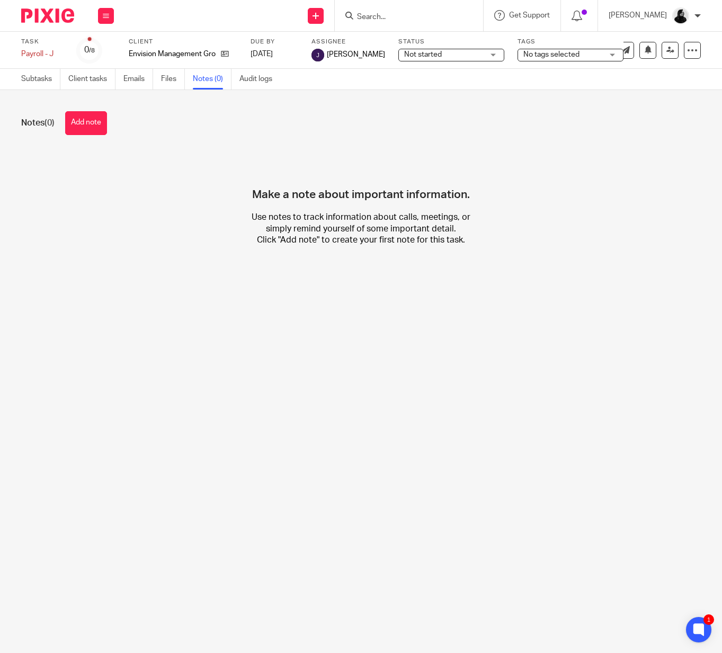
click at [405, 17] on input "Search" at bounding box center [403, 18] width 95 height 10
type input "zeps"
click at [409, 40] on link at bounding box center [419, 41] width 131 height 16
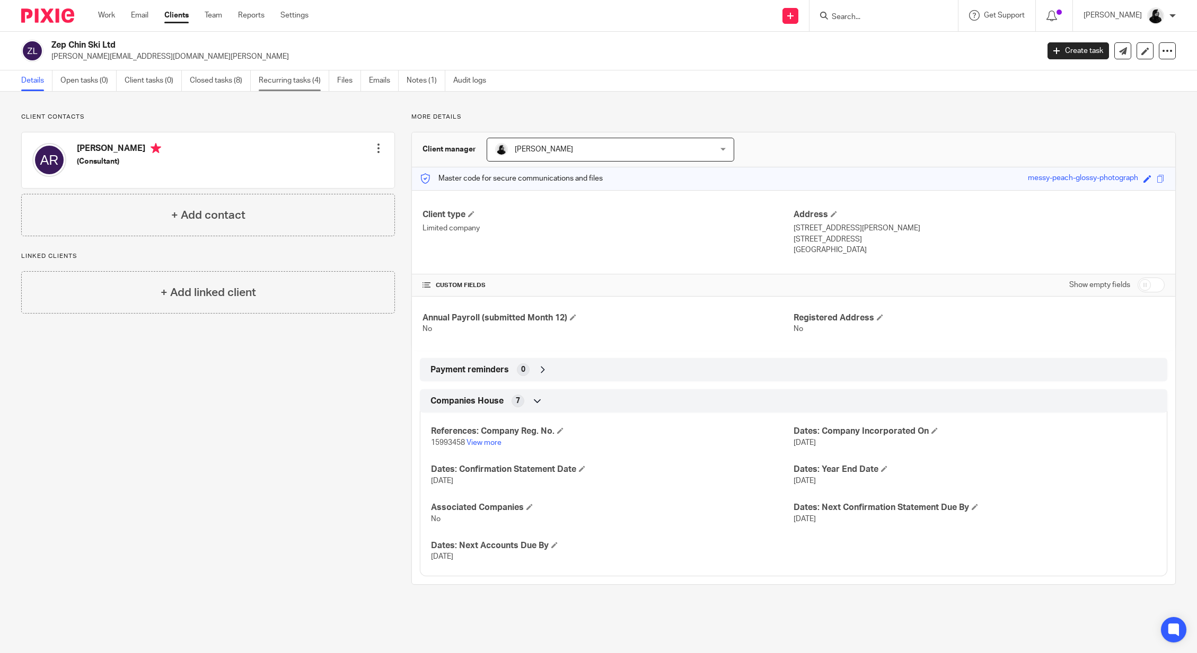
click at [308, 81] on link "Recurring tasks (4)" at bounding box center [294, 80] width 70 height 21
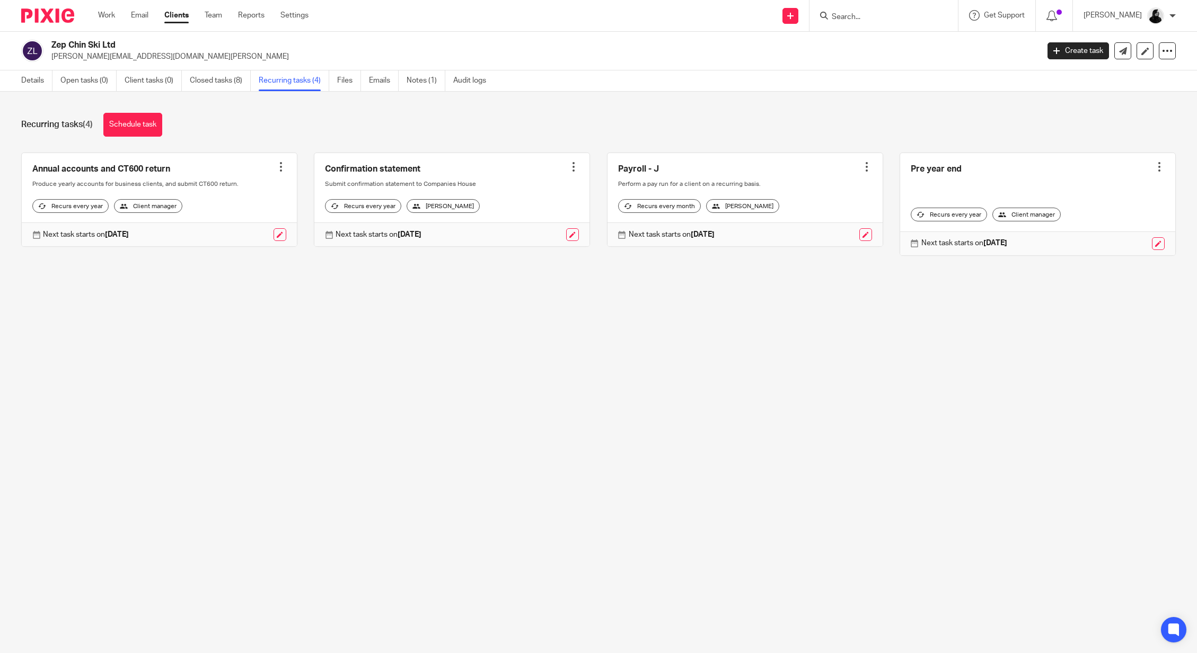
click at [862, 169] on div at bounding box center [866, 167] width 11 height 11
click at [753, 169] on link at bounding box center [744, 200] width 275 height 94
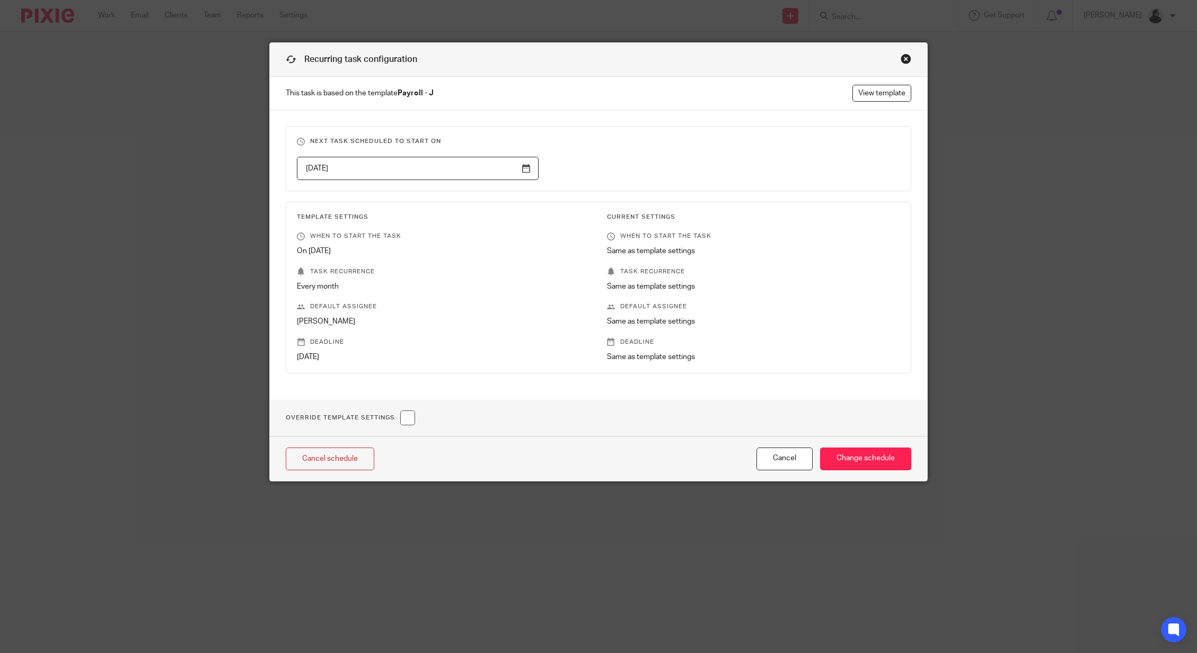
click at [905, 58] on div "Close this dialog window" at bounding box center [905, 59] width 11 height 11
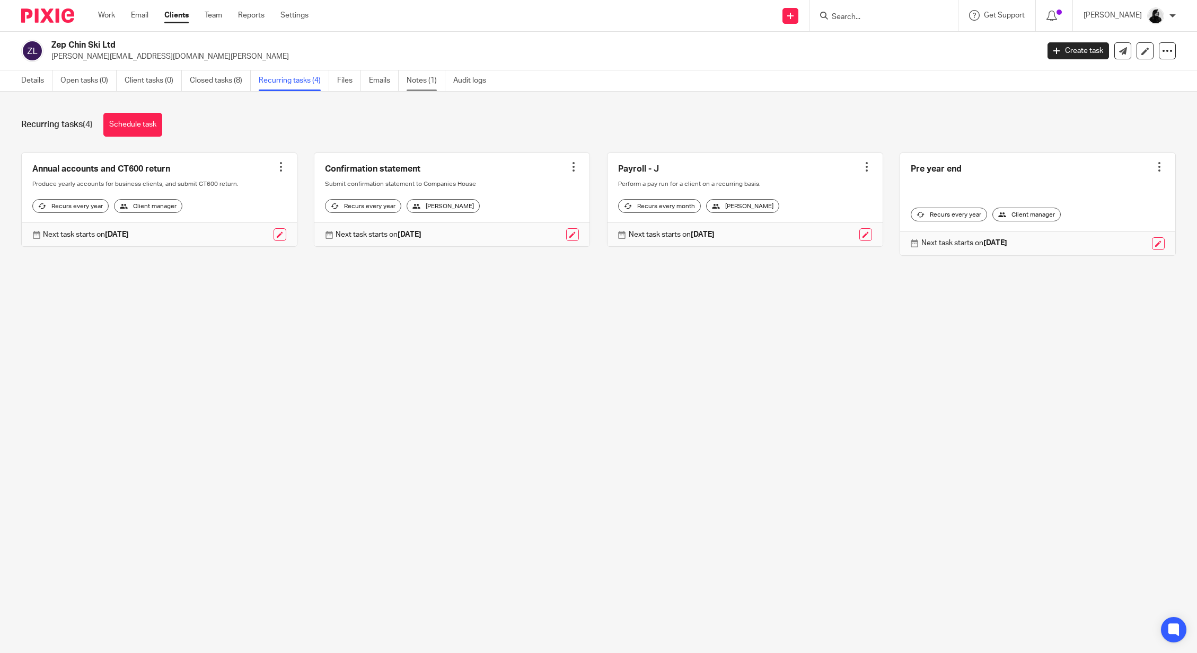
click at [435, 90] on link "Notes (1)" at bounding box center [425, 80] width 39 height 21
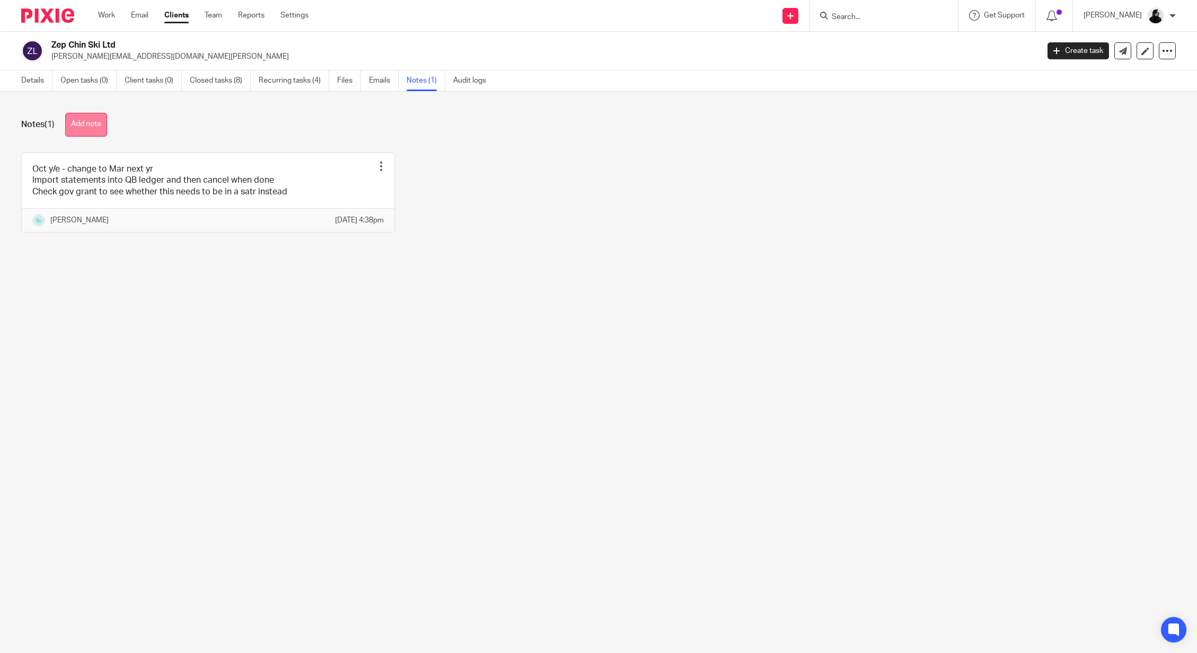
click at [91, 122] on button "Add note" at bounding box center [86, 125] width 42 height 24
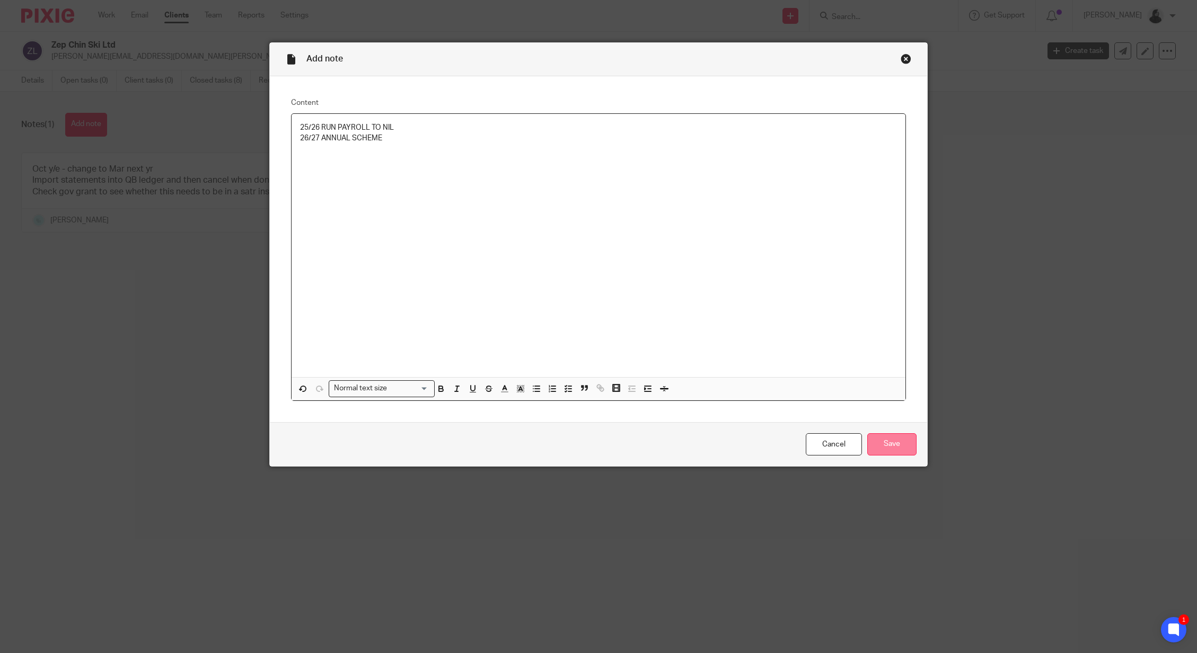
click at [880, 436] on input "Save" at bounding box center [891, 444] width 49 height 23
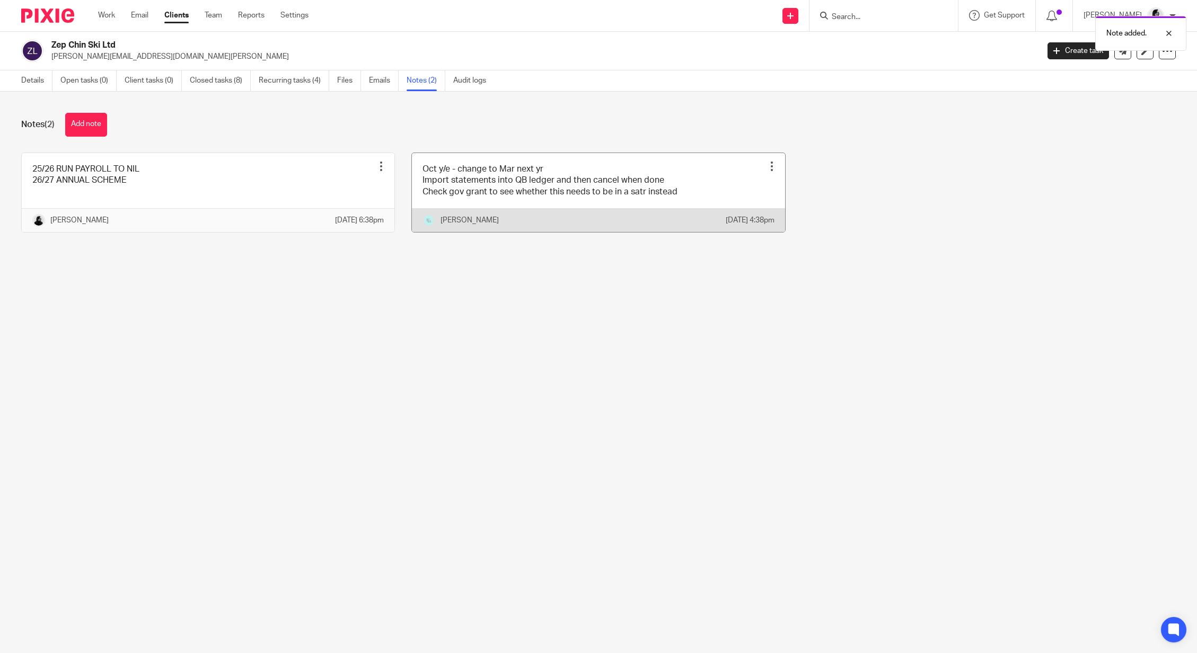
click at [578, 227] on div "Isabel Pattenden" at bounding box center [573, 220] width 303 height 13
